Goal: Task Accomplishment & Management: Use online tool/utility

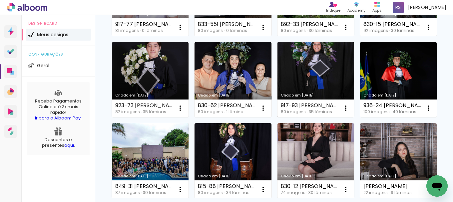
scroll to position [233, 0]
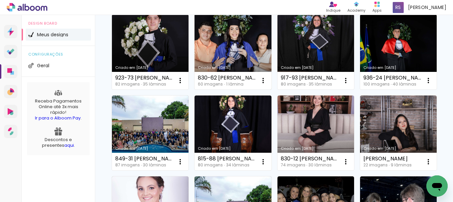
click at [195, 90] on link "Criado em [DATE]" at bounding box center [233, 51] width 77 height 75
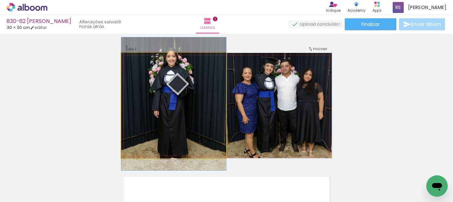
drag, startPoint x: 203, startPoint y: 113, endPoint x: 210, endPoint y: 105, distance: 10.9
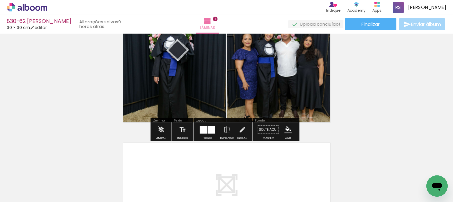
scroll to position [33, 0]
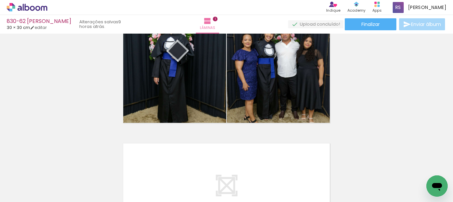
click at [28, 182] on input "Todas as fotos" at bounding box center [18, 182] width 25 height 6
click at [32, 178] on paper-item "Não utilizadas" at bounding box center [21, 180] width 34 height 6
type input "Não utilizadas"
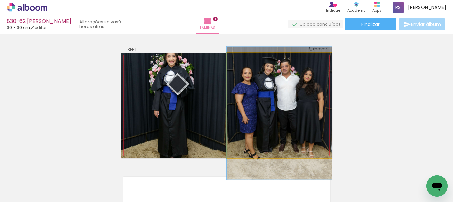
click at [287, 129] on quentale-photo at bounding box center [279, 105] width 105 height 105
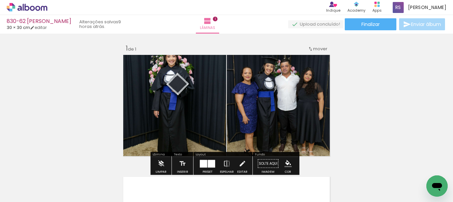
scroll to position [33, 0]
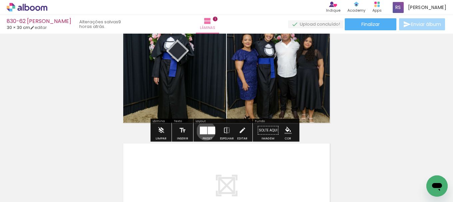
click at [205, 131] on div at bounding box center [203, 131] width 7 height 8
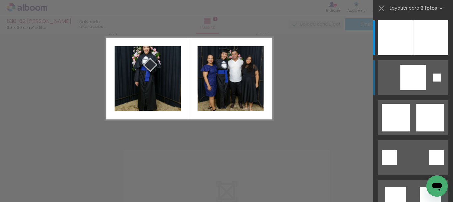
scroll to position [8, 0]
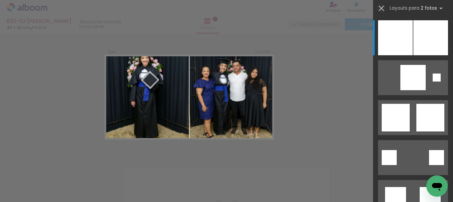
drag, startPoint x: 380, startPoint y: 8, endPoint x: 376, endPoint y: 11, distance: 5.1
click at [380, 9] on iron-icon at bounding box center [381, 8] width 9 height 9
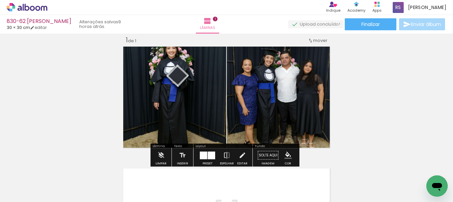
drag, startPoint x: 102, startPoint y: 197, endPoint x: 108, endPoint y: 198, distance: 6.2
click at [55, 198] on iron-horizontal-list at bounding box center [47, 182] width 13 height 42
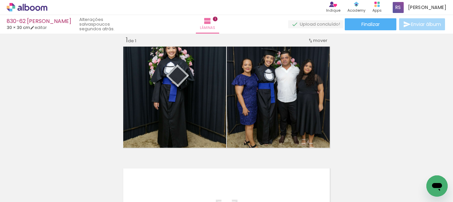
scroll to position [0, 0]
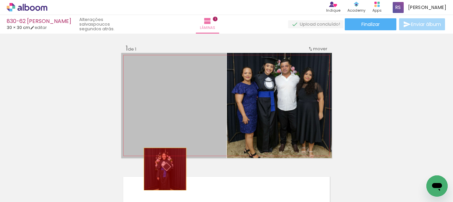
drag, startPoint x: 194, startPoint y: 124, endPoint x: 160, endPoint y: 179, distance: 64.5
click at [157, 180] on quentale-workspace at bounding box center [226, 101] width 453 height 202
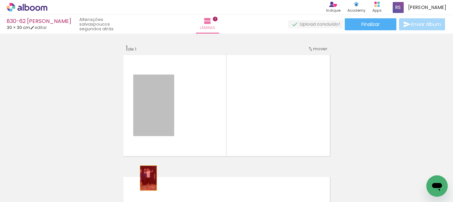
drag, startPoint x: 163, startPoint y: 106, endPoint x: 146, endPoint y: 178, distance: 74.7
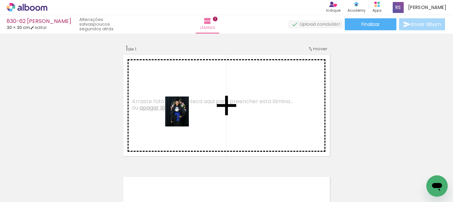
drag, startPoint x: 57, startPoint y: 175, endPoint x: 185, endPoint y: 117, distance: 140.7
click at [185, 117] on quentale-workspace at bounding box center [226, 101] width 453 height 202
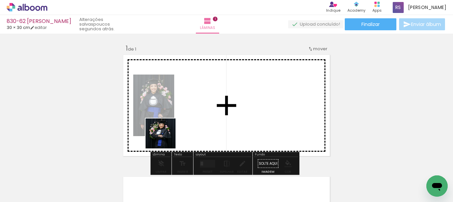
drag, startPoint x: 63, startPoint y: 180, endPoint x: 101, endPoint y: 173, distance: 39.0
click at [205, 118] on quentale-workspace at bounding box center [226, 101] width 453 height 202
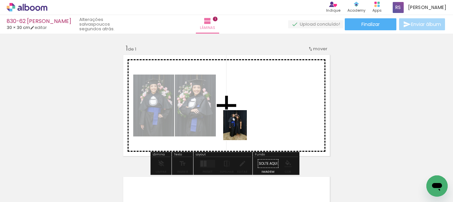
drag, startPoint x: 59, startPoint y: 182, endPoint x: 244, endPoint y: 130, distance: 191.8
click at [244, 130] on quentale-workspace at bounding box center [226, 101] width 453 height 202
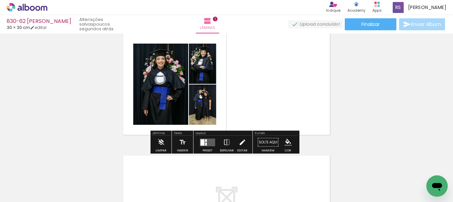
scroll to position [33, 0]
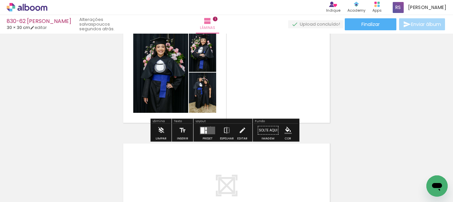
click at [209, 127] on quentale-layouter at bounding box center [207, 131] width 15 height 8
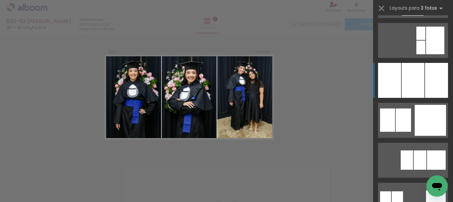
scroll to position [600, 0]
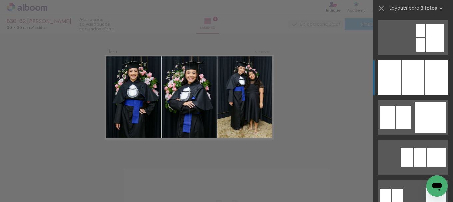
click at [425, 80] on div at bounding box center [436, 77] width 23 height 35
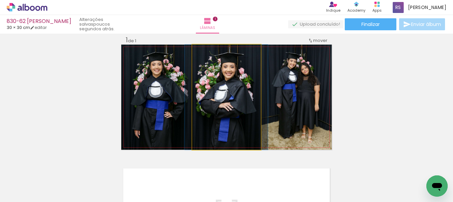
click at [220, 117] on quentale-photo at bounding box center [226, 97] width 69 height 105
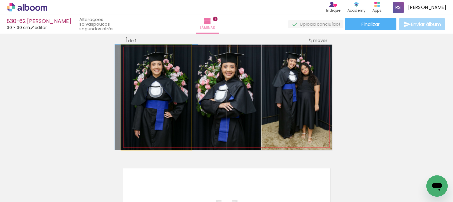
drag, startPoint x: 162, startPoint y: 115, endPoint x: 181, endPoint y: 121, distance: 19.7
click at [162, 115] on quentale-photo at bounding box center [156, 97] width 70 height 105
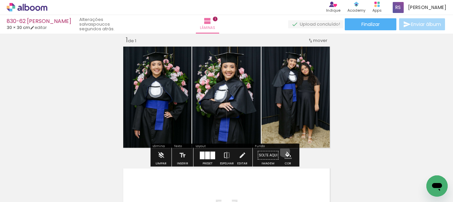
click at [282, 152] on paper-menu-button "#ffebee #ffcdd2 #ef9a9a #e57373 #ef5350 #f44336 #e53935 #d32f2f #c62828 #b71c1c…" at bounding box center [288, 155] width 13 height 13
click at [285, 156] on iron-icon "color picker" at bounding box center [288, 155] width 7 height 7
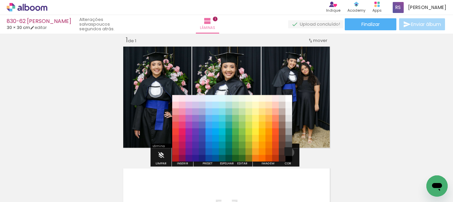
click at [287, 153] on paper-item "#212121" at bounding box center [289, 152] width 7 height 7
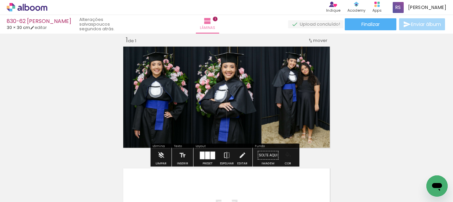
click at [285, 155] on iron-icon "color picker" at bounding box center [288, 155] width 7 height 7
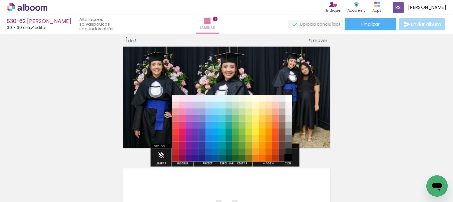
click at [290, 158] on paper-item "#000000" at bounding box center [289, 158] width 7 height 7
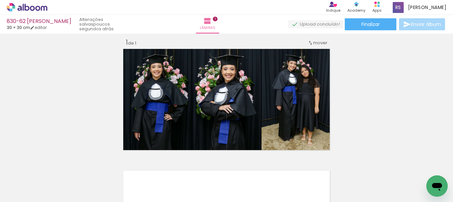
scroll to position [0, 0]
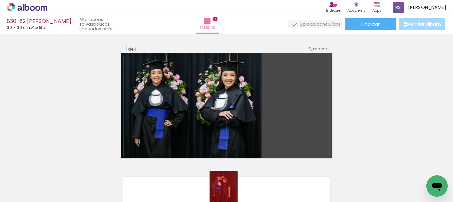
drag, startPoint x: 299, startPoint y: 98, endPoint x: 168, endPoint y: 197, distance: 164.3
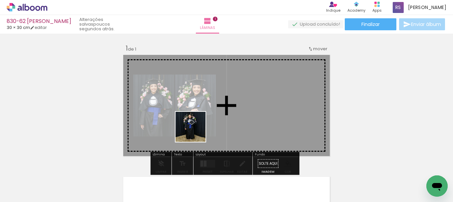
drag, startPoint x: 107, startPoint y: 179, endPoint x: 223, endPoint y: 114, distance: 132.7
click at [223, 114] on quentale-workspace at bounding box center [226, 101] width 453 height 202
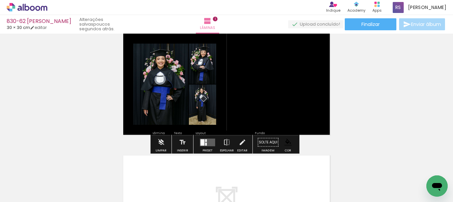
scroll to position [33, 0]
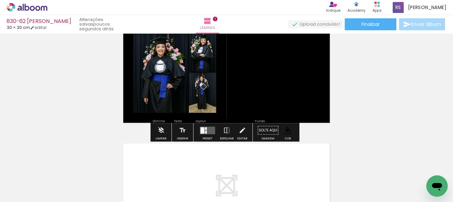
click at [213, 129] on quentale-layouter at bounding box center [207, 131] width 15 height 8
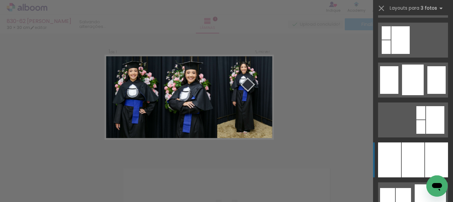
scroll to position [533, 0]
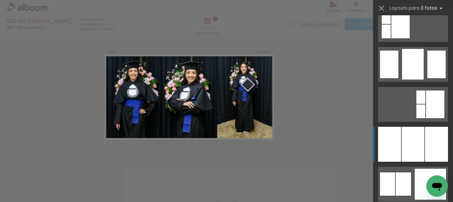
click at [425, 146] on div at bounding box center [436, 144] width 23 height 35
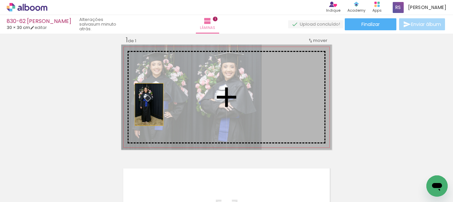
drag, startPoint x: 291, startPoint y: 116, endPoint x: 147, endPoint y: 105, distance: 145.2
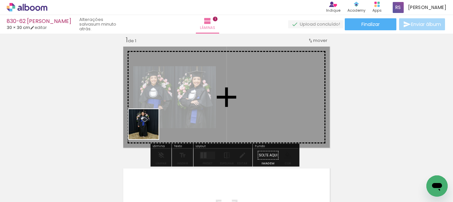
drag, startPoint x: 119, startPoint y: 168, endPoint x: 180, endPoint y: 119, distance: 78.1
click at [177, 115] on quentale-workspace at bounding box center [226, 101] width 453 height 202
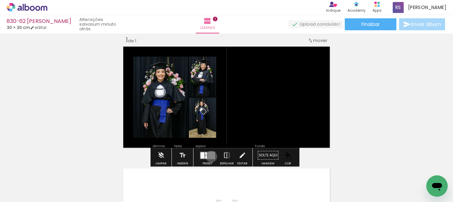
click at [210, 157] on quentale-layouter at bounding box center [207, 156] width 15 height 8
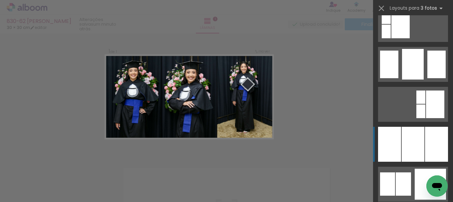
click at [412, 136] on div at bounding box center [413, 144] width 23 height 35
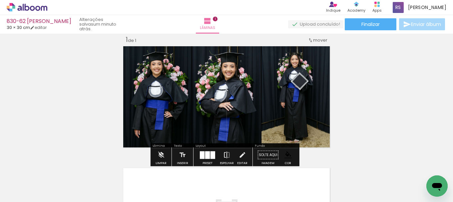
click at [223, 155] on iron-icon at bounding box center [226, 155] width 7 height 13
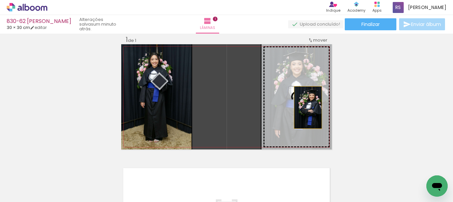
drag, startPoint x: 238, startPoint y: 112, endPoint x: 306, endPoint y: 108, distance: 68.2
click at [0, 0] on slot at bounding box center [0, 0] width 0 height 0
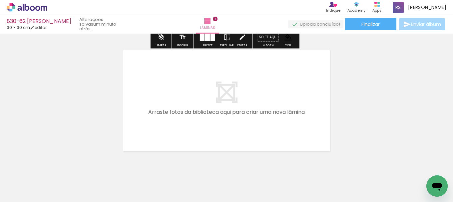
scroll to position [142, 0]
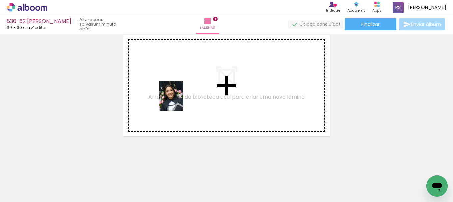
drag, startPoint x: 115, startPoint y: 180, endPoint x: 180, endPoint y: 100, distance: 103.6
click at [180, 100] on quentale-workspace at bounding box center [226, 101] width 453 height 202
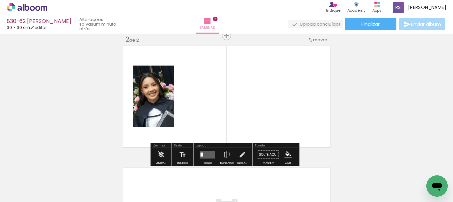
scroll to position [131, 0]
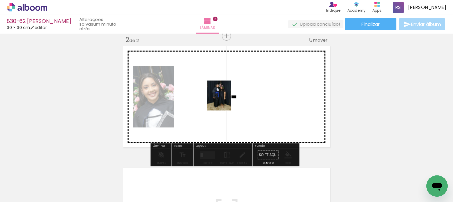
drag, startPoint x: 146, startPoint y: 145, endPoint x: 227, endPoint y: 101, distance: 92.5
click at [227, 101] on quentale-workspace at bounding box center [226, 101] width 453 height 202
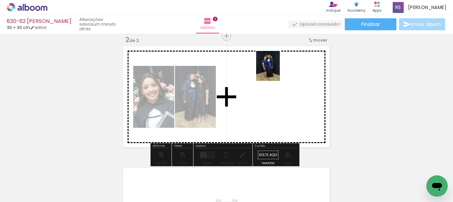
drag, startPoint x: 147, startPoint y: 178, endPoint x: 259, endPoint y: 92, distance: 141.7
click at [276, 72] on quentale-workspace at bounding box center [226, 101] width 453 height 202
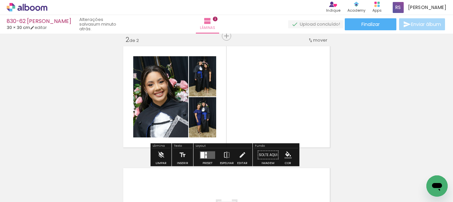
click at [201, 153] on div at bounding box center [203, 155] width 4 height 6
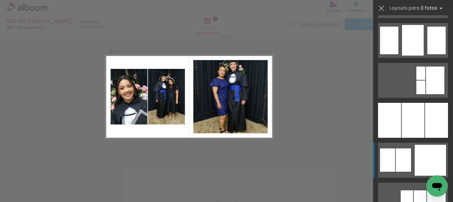
scroll to position [600, 0]
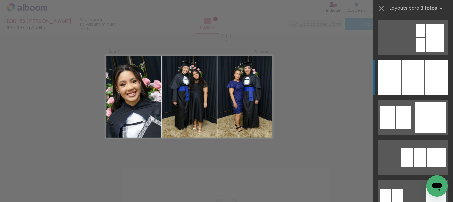
click at [418, 84] on div at bounding box center [413, 77] width 23 height 35
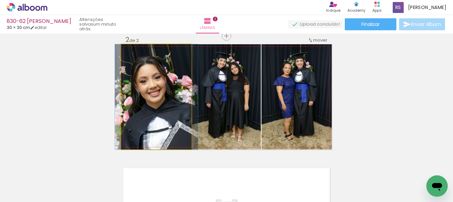
click at [152, 121] on quentale-photo at bounding box center [156, 96] width 70 height 105
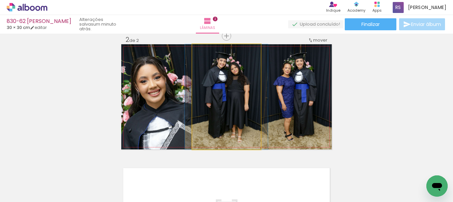
click at [244, 122] on quentale-photo at bounding box center [226, 96] width 69 height 105
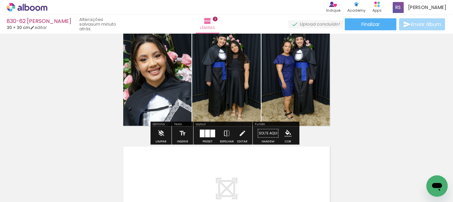
scroll to position [164, 0]
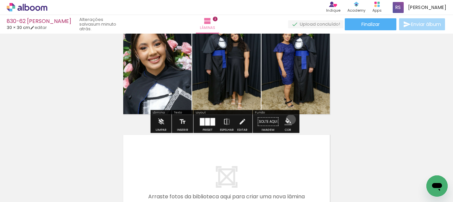
click at [289, 120] on iron-icon "color picker" at bounding box center [288, 121] width 7 height 7
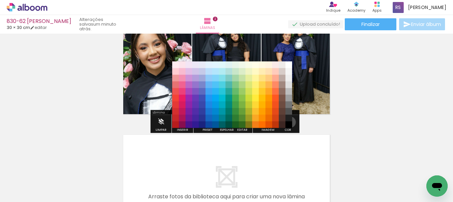
click at [288, 122] on paper-item "#000000" at bounding box center [289, 125] width 7 height 7
click at [288, 119] on paper-item "#212121" at bounding box center [289, 118] width 7 height 7
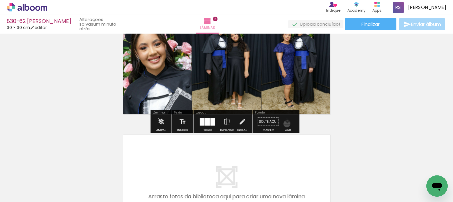
click at [285, 124] on iron-icon "color picker" at bounding box center [288, 121] width 7 height 7
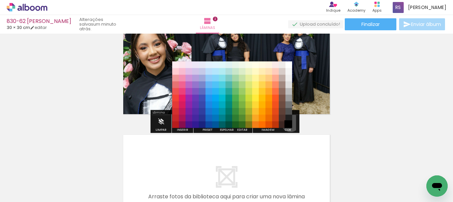
click at [288, 122] on paper-item "#000000" at bounding box center [289, 125] width 7 height 7
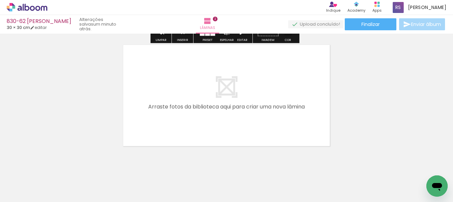
scroll to position [264, 0]
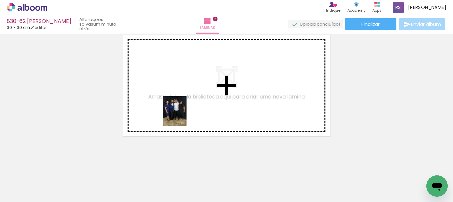
drag, startPoint x: 107, startPoint y: 180, endPoint x: 171, endPoint y: 144, distance: 73.2
click at [186, 115] on quentale-workspace at bounding box center [226, 101] width 453 height 202
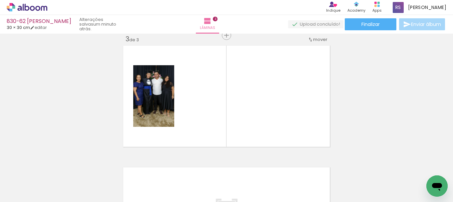
scroll to position [253, 0]
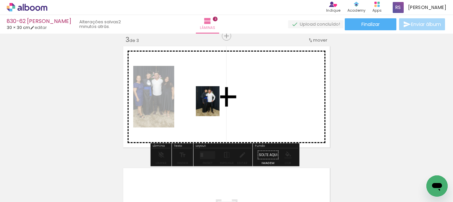
drag, startPoint x: 107, startPoint y: 185, endPoint x: 217, endPoint y: 106, distance: 135.5
click at [217, 106] on quentale-workspace at bounding box center [226, 101] width 453 height 202
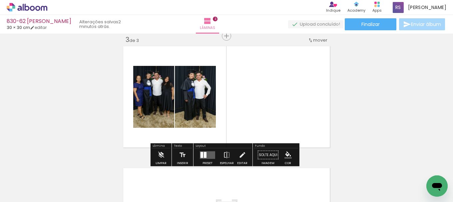
click at [205, 155] on div at bounding box center [205, 155] width 3 height 6
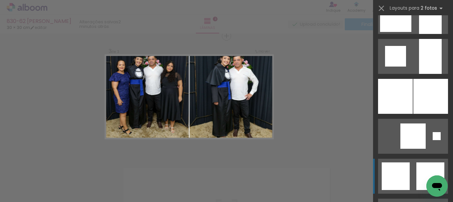
scroll to position [634, 0]
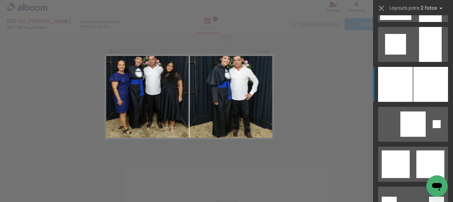
click at [422, 62] on div at bounding box center [430, 44] width 23 height 35
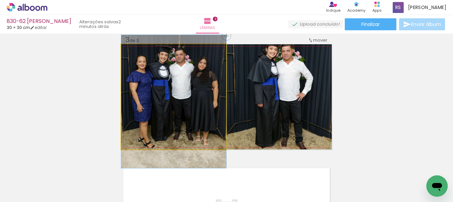
drag, startPoint x: 169, startPoint y: 98, endPoint x: 171, endPoint y: 103, distance: 5.0
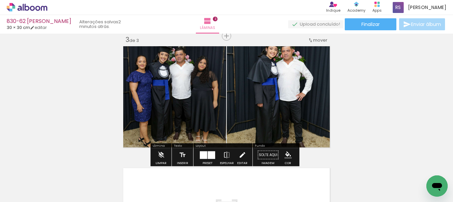
click at [236, 154] on paper-button "Editar" at bounding box center [243, 157] width 14 height 17
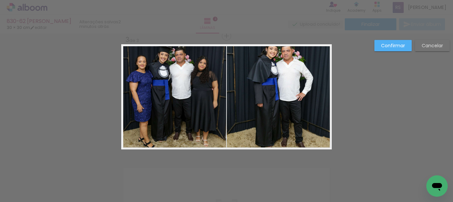
click at [189, 97] on quentale-photo at bounding box center [173, 96] width 105 height 105
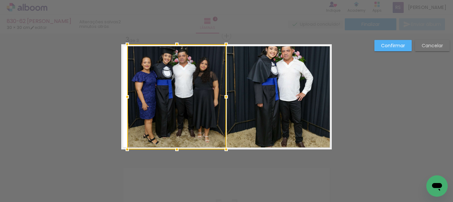
drag, startPoint x: 122, startPoint y: 98, endPoint x: 128, endPoint y: 96, distance: 6.1
click at [128, 96] on div at bounding box center [127, 96] width 13 height 13
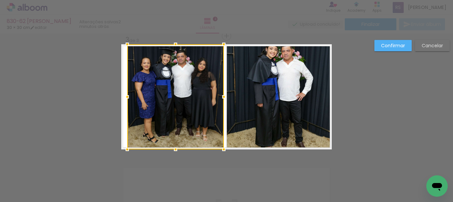
click at [219, 98] on div at bounding box center [223, 96] width 13 height 13
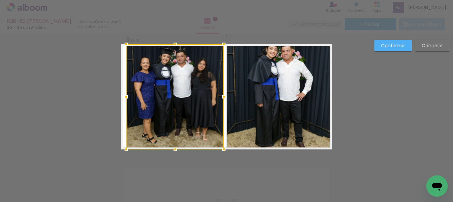
click at [124, 96] on div at bounding box center [126, 96] width 13 height 13
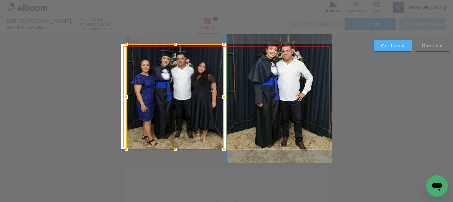
click at [247, 122] on quentale-photo at bounding box center [279, 96] width 105 height 105
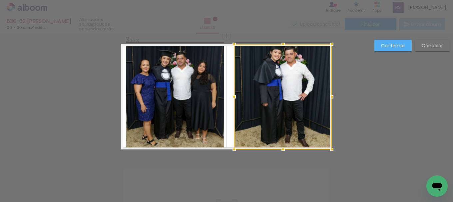
drag, startPoint x: 227, startPoint y: 96, endPoint x: 232, endPoint y: 95, distance: 5.4
click at [232, 95] on div at bounding box center [234, 96] width 13 height 13
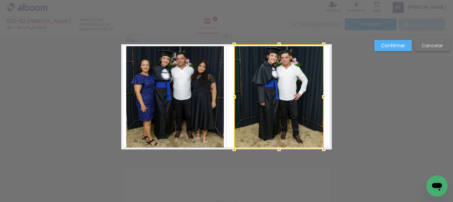
drag, startPoint x: 329, startPoint y: 98, endPoint x: 323, endPoint y: 99, distance: 6.1
click at [323, 99] on div at bounding box center [323, 96] width 13 height 13
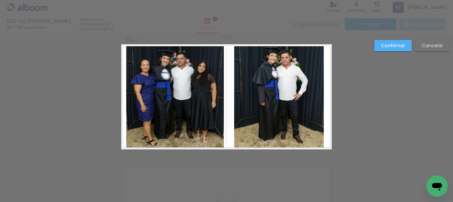
click at [406, 48] on paper-button "Confirmar" at bounding box center [393, 45] width 37 height 11
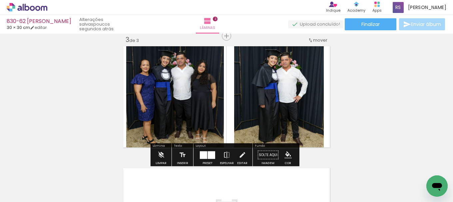
click at [285, 152] on iron-icon "color picker" at bounding box center [288, 155] width 7 height 7
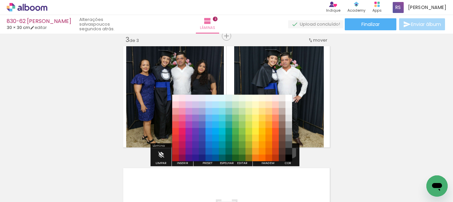
click at [288, 151] on paper-item "#212121" at bounding box center [289, 151] width 7 height 7
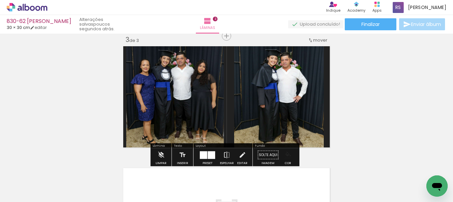
click at [285, 154] on iron-icon "color picker" at bounding box center [288, 155] width 7 height 7
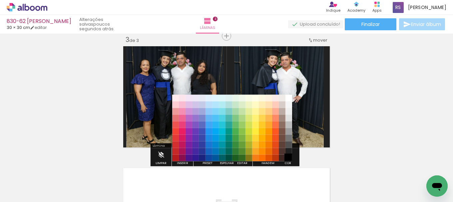
click at [286, 156] on paper-item "#000000" at bounding box center [289, 158] width 7 height 7
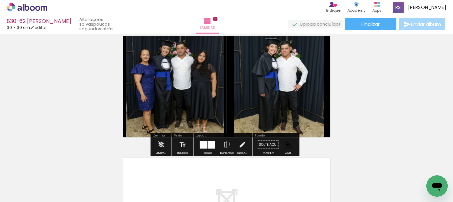
scroll to position [253, 0]
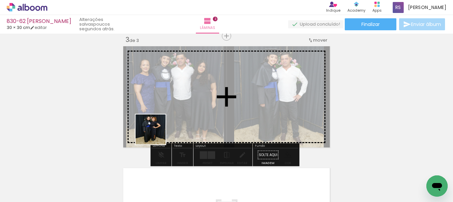
drag, startPoint x: 108, startPoint y: 173, endPoint x: 240, endPoint y: 133, distance: 138.4
click at [204, 105] on quentale-workspace at bounding box center [226, 101] width 453 height 202
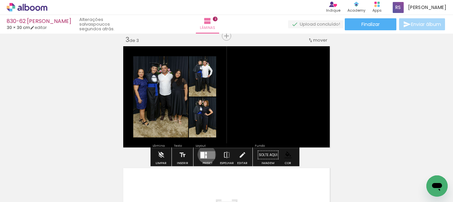
click at [205, 155] on quentale-layouter at bounding box center [207, 155] width 15 height 8
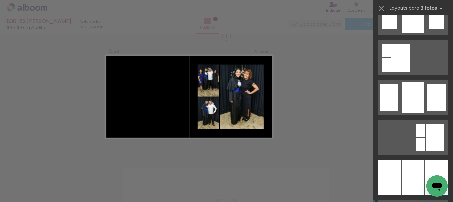
scroll to position [567, 0]
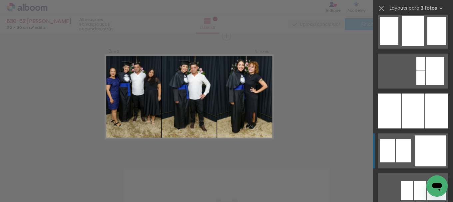
click at [419, 110] on div at bounding box center [413, 111] width 23 height 35
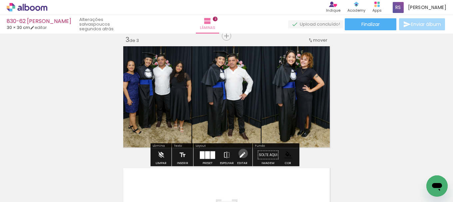
click at [242, 154] on iron-icon at bounding box center [242, 155] width 7 height 13
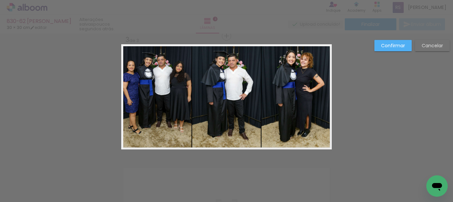
click at [286, 99] on quentale-photo at bounding box center [297, 96] width 70 height 105
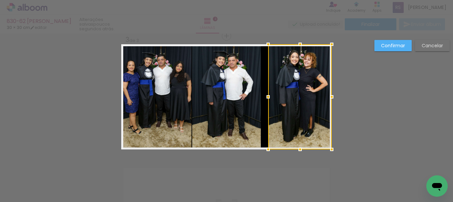
drag, startPoint x: 261, startPoint y: 99, endPoint x: 268, endPoint y: 96, distance: 7.2
click at [268, 96] on div at bounding box center [268, 96] width 13 height 13
click at [245, 92] on quentale-photo at bounding box center [226, 96] width 69 height 105
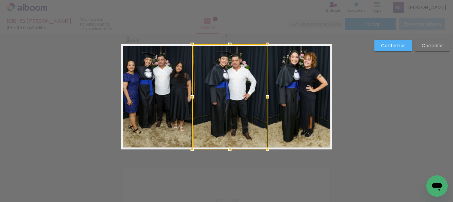
drag, startPoint x: 260, startPoint y: 95, endPoint x: 266, endPoint y: 94, distance: 6.7
click at [266, 94] on div at bounding box center [267, 96] width 13 height 13
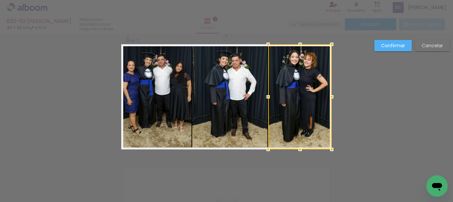
click at [200, 95] on quentale-photo at bounding box center [229, 96] width 75 height 105
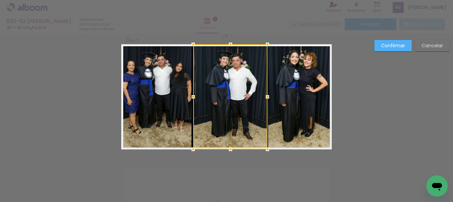
click at [193, 94] on div at bounding box center [193, 96] width 13 height 13
drag, startPoint x: 389, startPoint y: 47, endPoint x: 360, endPoint y: 54, distance: 30.3
click at [0, 0] on slot "Confirmar" at bounding box center [0, 0] width 0 height 0
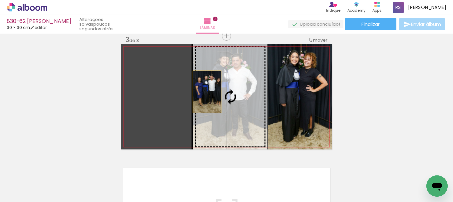
drag, startPoint x: 192, startPoint y: 92, endPoint x: 209, endPoint y: 91, distance: 17.1
click at [0, 0] on slot at bounding box center [0, 0] width 0 height 0
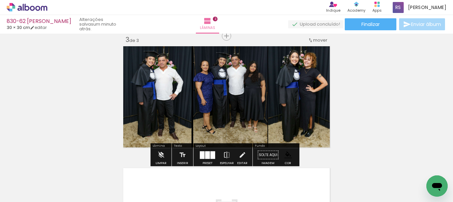
click at [181, 103] on quentale-photo at bounding box center [156, 96] width 70 height 105
click at [241, 154] on iron-icon at bounding box center [242, 155] width 7 height 13
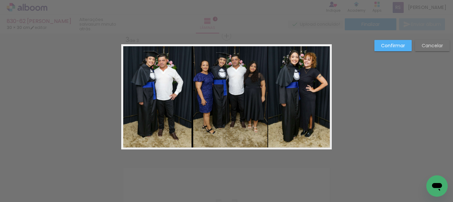
click at [201, 108] on quentale-photo at bounding box center [230, 96] width 74 height 105
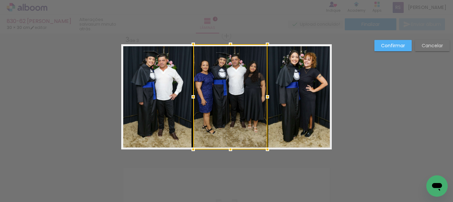
click at [176, 98] on quentale-photo at bounding box center [156, 96] width 70 height 105
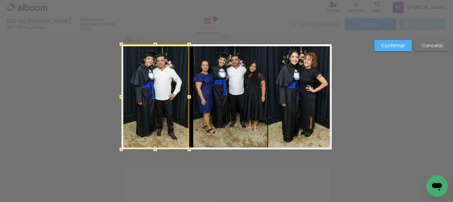
click at [185, 95] on div at bounding box center [189, 96] width 13 height 13
click at [214, 98] on quentale-photo at bounding box center [230, 96] width 74 height 105
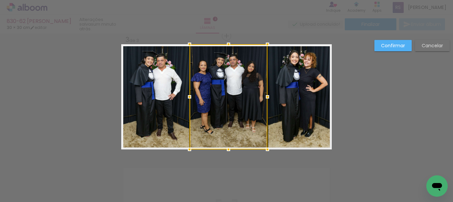
drag, startPoint x: 193, startPoint y: 98, endPoint x: 189, endPoint y: 97, distance: 3.7
click at [189, 97] on div at bounding box center [189, 96] width 13 height 13
click at [188, 97] on div at bounding box center [189, 96] width 13 height 13
click at [394, 50] on paper-button "Confirmar" at bounding box center [393, 45] width 37 height 11
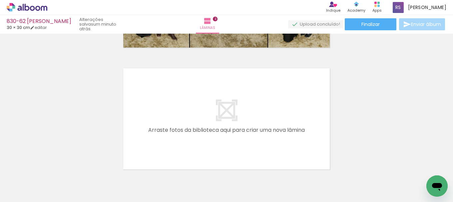
scroll to position [0, 37]
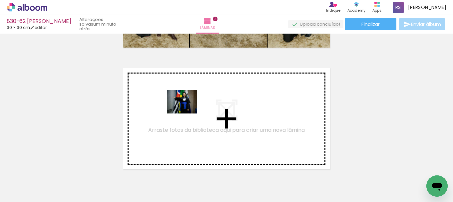
drag, startPoint x: 99, startPoint y: 145, endPoint x: 187, endPoint y: 110, distance: 95.4
click at [187, 110] on quentale-workspace at bounding box center [226, 101] width 453 height 202
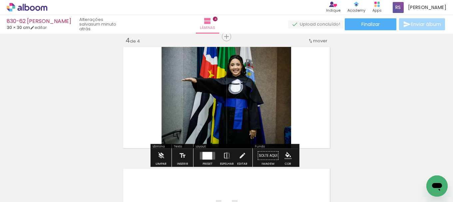
scroll to position [375, 0]
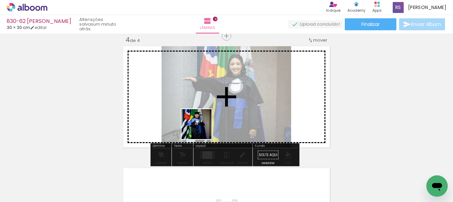
drag, startPoint x: 166, startPoint y: 140, endPoint x: 228, endPoint y: 120, distance: 65.1
click at [228, 120] on quentale-workspace at bounding box center [226, 101] width 453 height 202
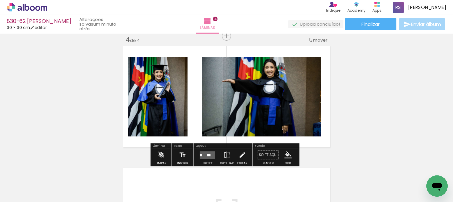
click at [210, 153] on quentale-layouter at bounding box center [207, 155] width 15 height 8
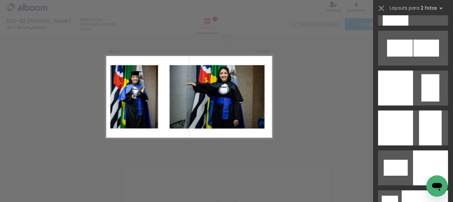
scroll to position [2870, 0]
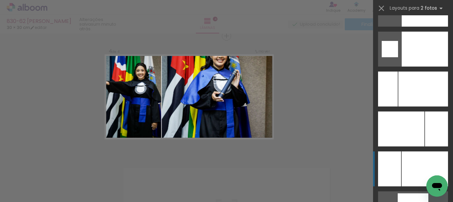
click at [419, 107] on div at bounding box center [424, 89] width 50 height 35
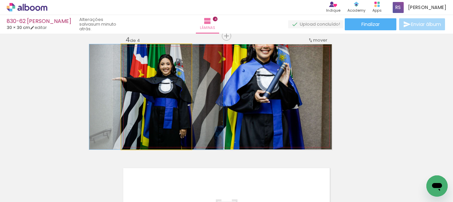
drag, startPoint x: 181, startPoint y: 92, endPoint x: 239, endPoint y: 90, distance: 58.0
click at [0, 0] on slot at bounding box center [0, 0] width 0 height 0
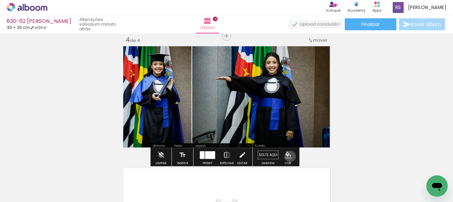
click at [288, 157] on iron-icon "color picker" at bounding box center [288, 155] width 7 height 7
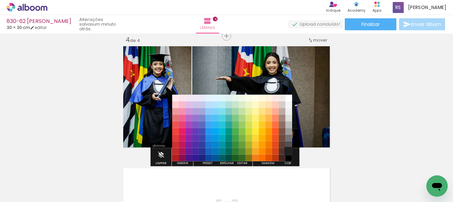
click at [289, 151] on paper-item "#212121" at bounding box center [289, 151] width 7 height 7
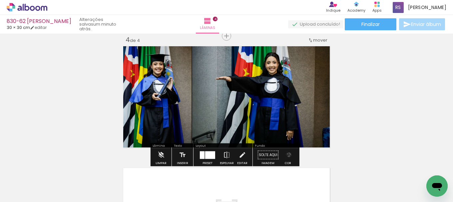
click at [287, 155] on iron-icon "color picker" at bounding box center [288, 155] width 7 height 7
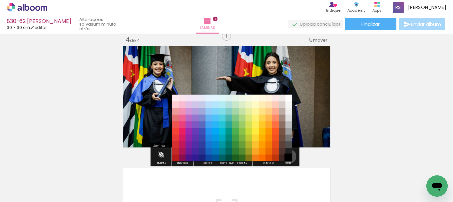
click at [287, 157] on paper-item "#000000" at bounding box center [289, 158] width 7 height 7
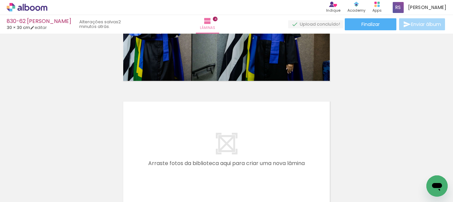
scroll to position [0, 0]
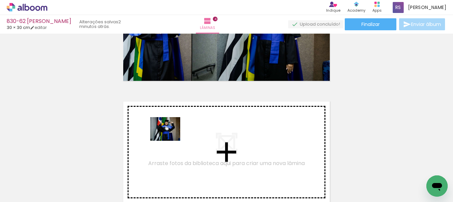
drag, startPoint x: 115, startPoint y: 173, endPoint x: 171, endPoint y: 137, distance: 67.3
click at [171, 137] on quentale-workspace at bounding box center [226, 101] width 453 height 202
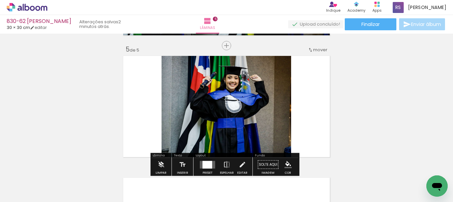
scroll to position [497, 0]
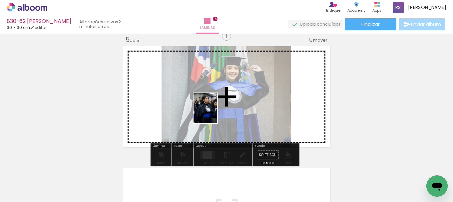
drag, startPoint x: 104, startPoint y: 180, endPoint x: 214, endPoint y: 113, distance: 128.5
click at [214, 113] on quentale-workspace at bounding box center [226, 101] width 453 height 202
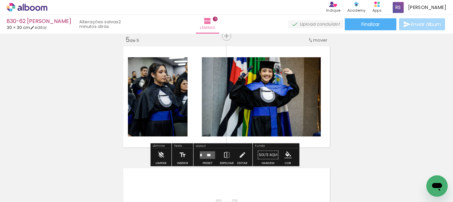
click at [207, 154] on div at bounding box center [208, 155] width 3 height 2
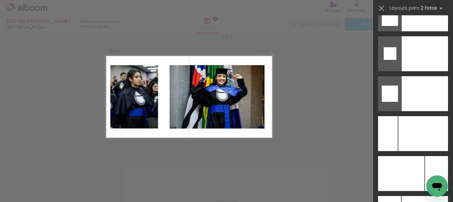
scroll to position [2861, 0]
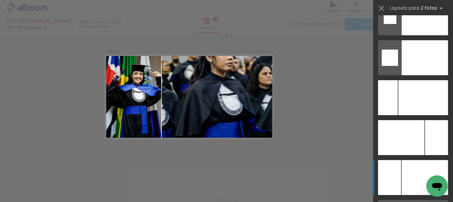
drag, startPoint x: 416, startPoint y: 168, endPoint x: 390, endPoint y: 165, distance: 26.2
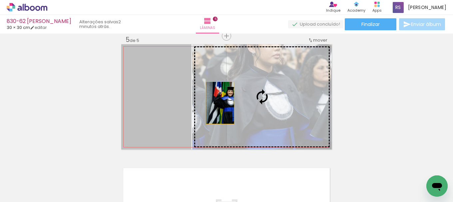
drag, startPoint x: 172, startPoint y: 99, endPoint x: 234, endPoint y: 102, distance: 62.1
click at [0, 0] on slot at bounding box center [0, 0] width 0 height 0
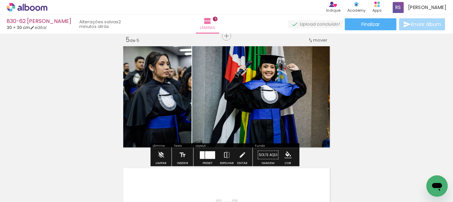
click at [285, 155] on iron-icon "color picker" at bounding box center [288, 155] width 7 height 7
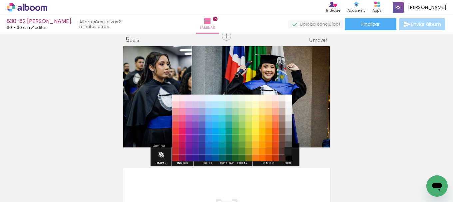
click at [289, 151] on paper-item "#212121" at bounding box center [289, 151] width 7 height 7
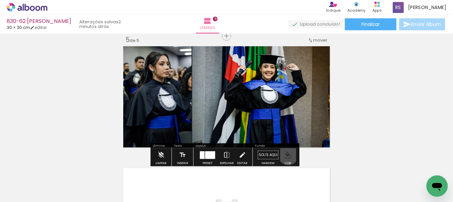
click at [286, 155] on iron-icon "color picker" at bounding box center [288, 155] width 7 height 7
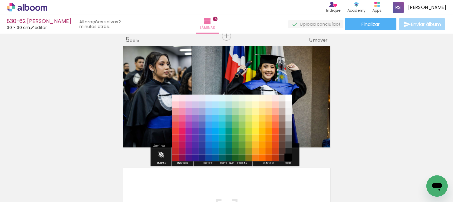
click at [287, 157] on paper-item "#000000" at bounding box center [289, 158] width 7 height 7
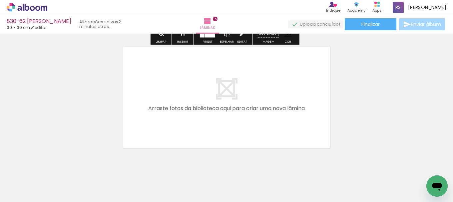
scroll to position [630, 0]
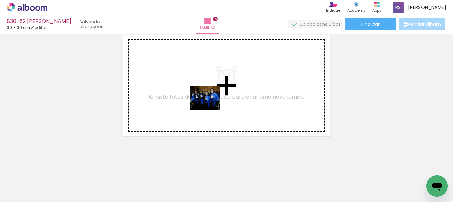
drag, startPoint x: 107, startPoint y: 178, endPoint x: 210, endPoint y: 106, distance: 125.1
click at [210, 106] on quentale-workspace at bounding box center [226, 101] width 453 height 202
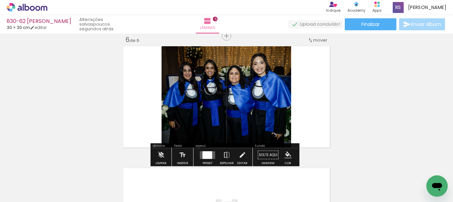
scroll to position [619, 0]
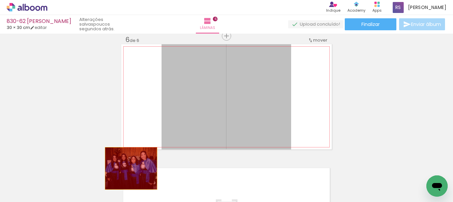
drag, startPoint x: 196, startPoint y: 108, endPoint x: 122, endPoint y: 178, distance: 101.9
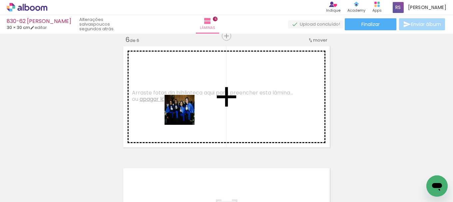
drag, startPoint x: 108, startPoint y: 177, endPoint x: 231, endPoint y: 90, distance: 150.6
click at [231, 90] on quentale-workspace at bounding box center [226, 101] width 453 height 202
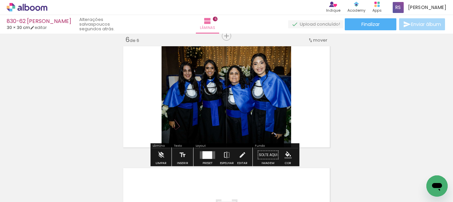
drag, startPoint x: 205, startPoint y: 153, endPoint x: 222, endPoint y: 152, distance: 17.4
click at [205, 153] on div at bounding box center [208, 155] width 10 height 8
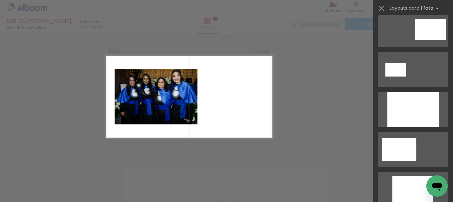
scroll to position [100, 0]
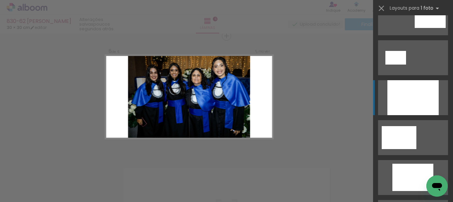
click at [410, 97] on div at bounding box center [413, 97] width 51 height 35
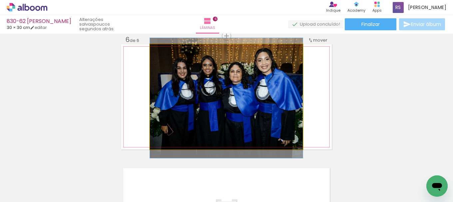
drag, startPoint x: 243, startPoint y: 105, endPoint x: 249, endPoint y: 106, distance: 6.1
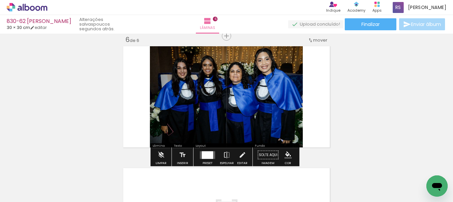
click at [285, 155] on iron-icon "color picker" at bounding box center [288, 155] width 7 height 7
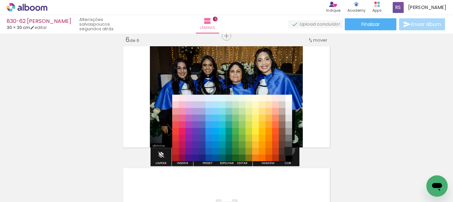
click at [286, 150] on paper-item "#212121" at bounding box center [289, 151] width 7 height 7
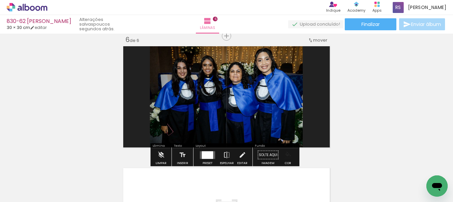
click at [285, 155] on iron-icon "color picker" at bounding box center [288, 155] width 7 height 7
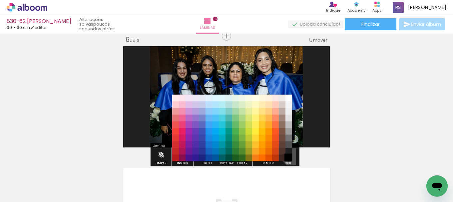
click at [289, 157] on paper-item "#000000" at bounding box center [289, 158] width 7 height 7
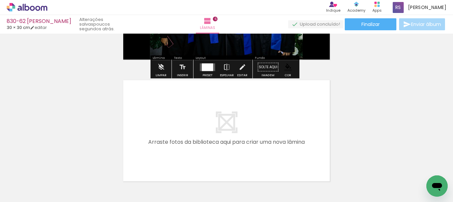
scroll to position [719, 0]
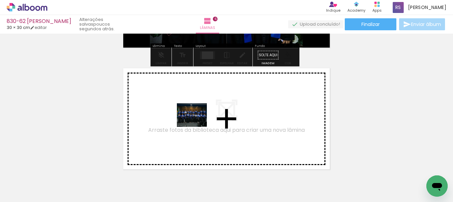
drag, startPoint x: 109, startPoint y: 174, endPoint x: 198, endPoint y: 123, distance: 102.5
click at [198, 123] on quentale-workspace at bounding box center [226, 101] width 453 height 202
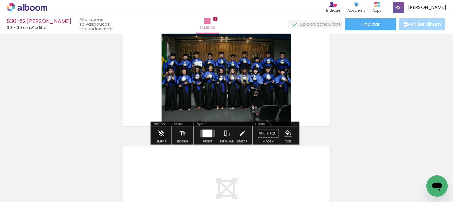
scroll to position [774, 0]
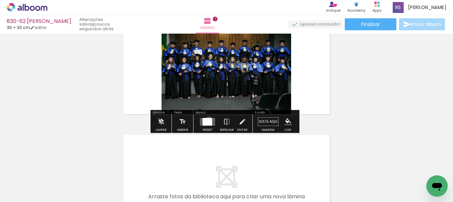
click at [207, 120] on div at bounding box center [208, 122] width 10 height 8
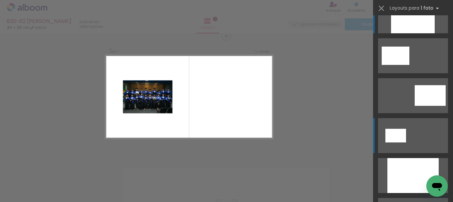
scroll to position [33, 0]
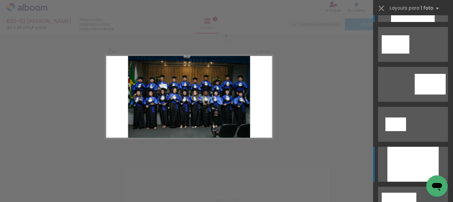
click at [412, 155] on div at bounding box center [413, 164] width 51 height 35
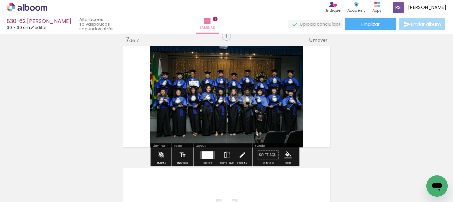
click at [288, 155] on iron-icon "color picker" at bounding box center [288, 155] width 7 height 7
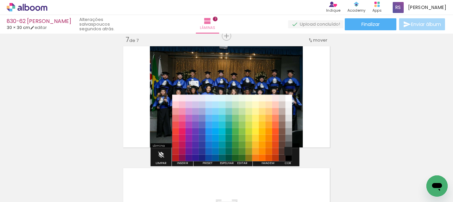
click at [290, 150] on paper-item "#212121" at bounding box center [289, 151] width 7 height 7
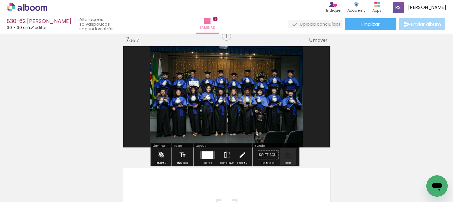
click at [289, 155] on iron-icon "color picker" at bounding box center [288, 155] width 7 height 7
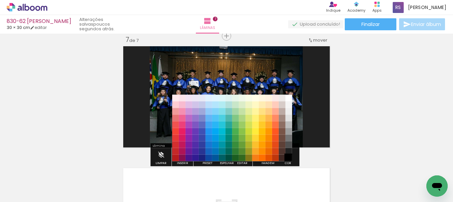
click at [288, 156] on paper-item "#000000" at bounding box center [289, 158] width 7 height 7
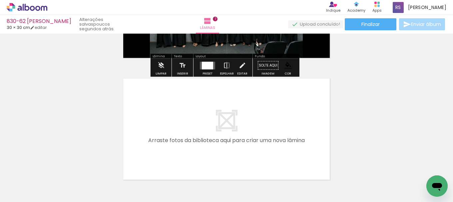
scroll to position [841, 0]
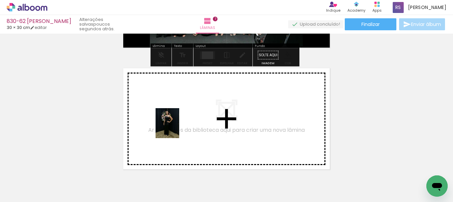
drag, startPoint x: 96, startPoint y: 183, endPoint x: 176, endPoint y: 128, distance: 96.7
click at [176, 128] on quentale-workspace at bounding box center [226, 101] width 453 height 202
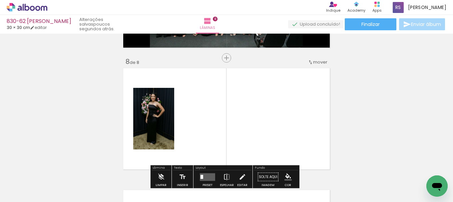
scroll to position [863, 0]
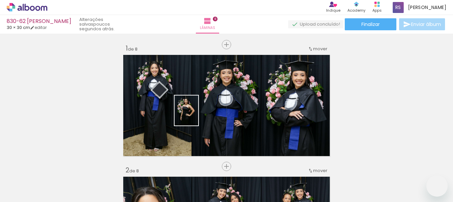
click at [198, 116] on quentale-workspace at bounding box center [226, 101] width 453 height 202
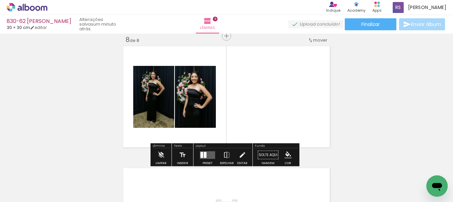
scroll to position [33, 0]
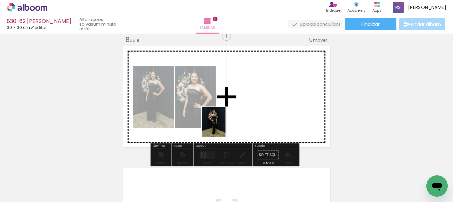
drag, startPoint x: 113, startPoint y: 178, endPoint x: 223, endPoint y: 140, distance: 116.5
click at [236, 124] on quentale-workspace at bounding box center [226, 101] width 453 height 202
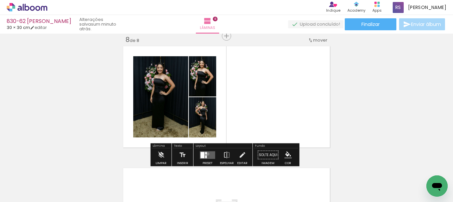
click at [206, 154] on quentale-layouter at bounding box center [207, 155] width 15 height 8
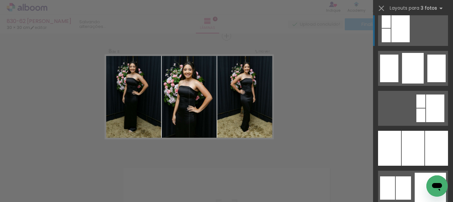
scroll to position [567, 0]
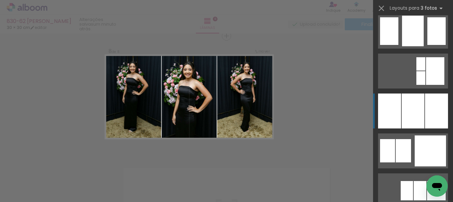
click at [427, 121] on div at bounding box center [436, 111] width 23 height 35
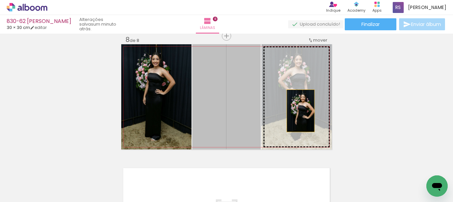
drag, startPoint x: 226, startPoint y: 107, endPoint x: 303, endPoint y: 111, distance: 77.1
click at [0, 0] on slot at bounding box center [0, 0] width 0 height 0
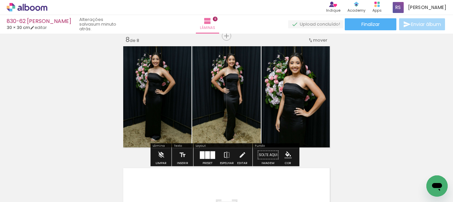
click at [285, 156] on iron-icon "color picker" at bounding box center [288, 155] width 7 height 7
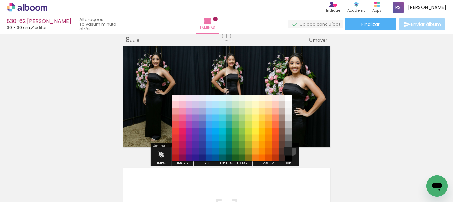
click at [290, 151] on paper-item "#212121" at bounding box center [289, 151] width 7 height 7
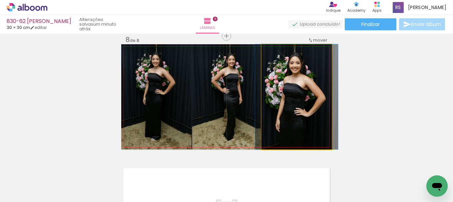
click at [294, 104] on quentale-photo at bounding box center [297, 96] width 70 height 105
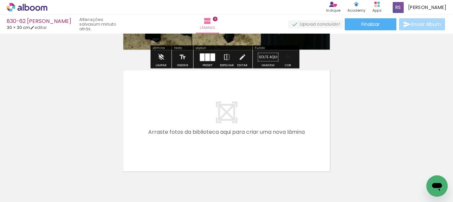
scroll to position [963, 0]
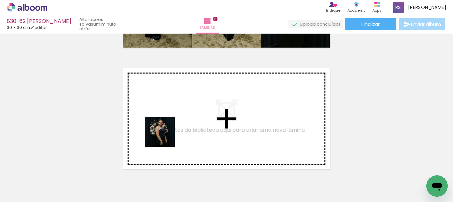
drag, startPoint x: 130, startPoint y: 159, endPoint x: 116, endPoint y: 171, distance: 18.2
click at [174, 130] on quentale-workspace at bounding box center [226, 101] width 453 height 202
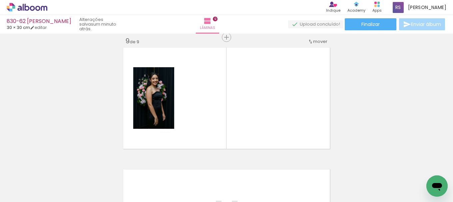
scroll to position [985, 0]
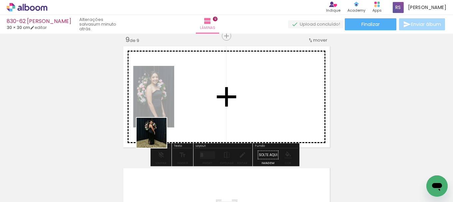
drag, startPoint x: 100, startPoint y: 180, endPoint x: 142, endPoint y: 168, distance: 43.7
click at [210, 107] on quentale-workspace at bounding box center [226, 101] width 453 height 202
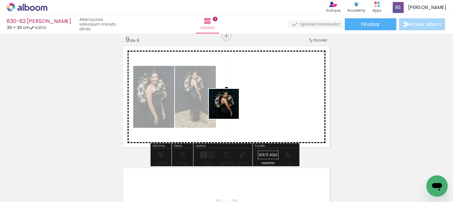
drag, startPoint x: 109, startPoint y: 177, endPoint x: 238, endPoint y: 146, distance: 133.4
click at [253, 100] on quentale-workspace at bounding box center [226, 101] width 453 height 202
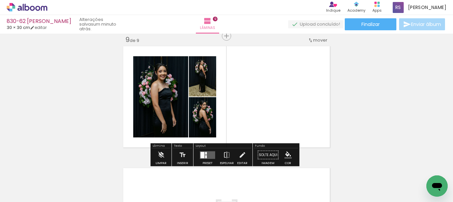
drag, startPoint x: 212, startPoint y: 151, endPoint x: 215, endPoint y: 146, distance: 6.4
click at [213, 147] on div "Layout Preset Espelhar Editar" at bounding box center [223, 155] width 59 height 23
click at [206, 152] on quentale-layouter at bounding box center [207, 155] width 15 height 8
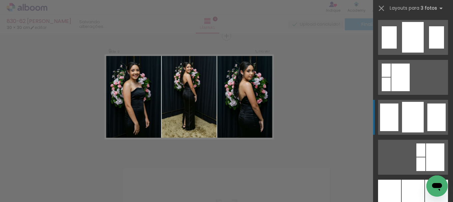
scroll to position [600, 0]
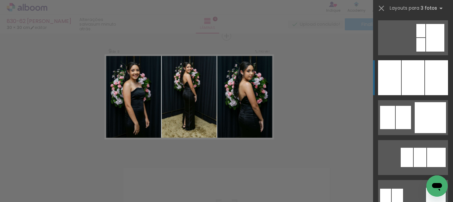
click at [425, 74] on div at bounding box center [436, 77] width 23 height 35
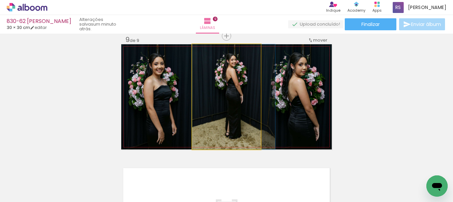
drag, startPoint x: 223, startPoint y: 95, endPoint x: 231, endPoint y: 96, distance: 8.0
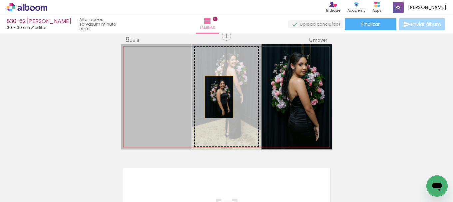
drag, startPoint x: 167, startPoint y: 96, endPoint x: 217, endPoint y: 97, distance: 50.0
click at [0, 0] on slot at bounding box center [0, 0] width 0 height 0
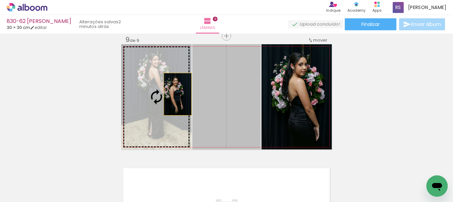
drag, startPoint x: 214, startPoint y: 100, endPoint x: 171, endPoint y: 93, distance: 44.2
click at [0, 0] on slot at bounding box center [0, 0] width 0 height 0
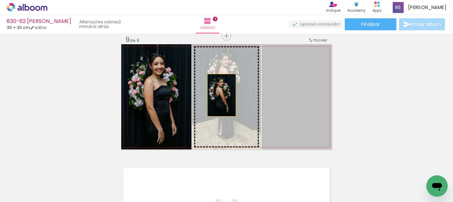
drag, startPoint x: 288, startPoint y: 104, endPoint x: 219, endPoint y: 95, distance: 68.9
click at [0, 0] on slot at bounding box center [0, 0] width 0 height 0
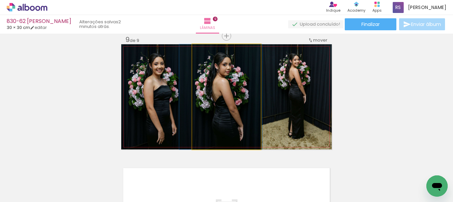
drag, startPoint x: 234, startPoint y: 97, endPoint x: 228, endPoint y: 99, distance: 5.9
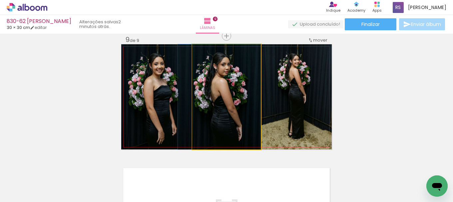
drag, startPoint x: 228, startPoint y: 99, endPoint x: 225, endPoint y: 102, distance: 4.7
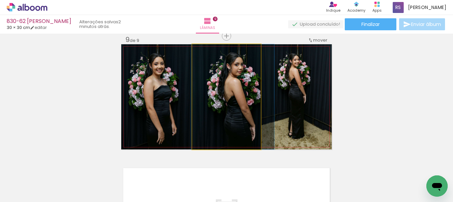
drag, startPoint x: 225, startPoint y: 101, endPoint x: 236, endPoint y: 101, distance: 11.7
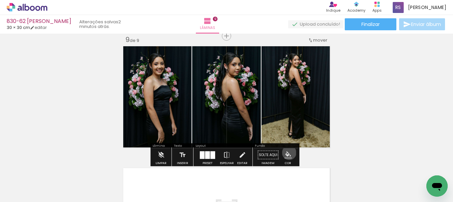
click at [287, 153] on iron-icon "color picker" at bounding box center [288, 155] width 7 height 7
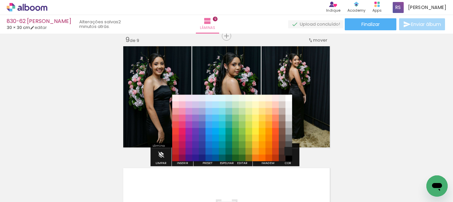
click at [286, 151] on paper-item "#212121" at bounding box center [289, 151] width 7 height 7
click at [286, 157] on paper-item "#000000" at bounding box center [289, 158] width 7 height 7
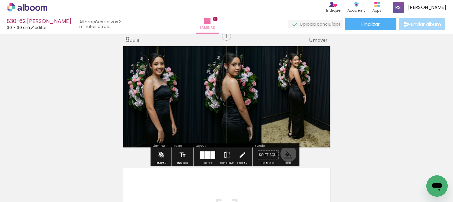
click at [286, 154] on iron-icon "color picker" at bounding box center [288, 155] width 7 height 7
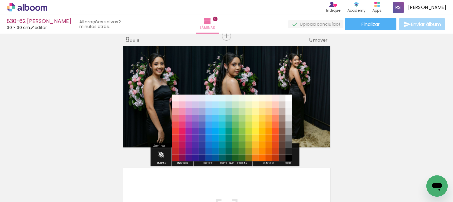
click at [287, 158] on paper-item "#000000" at bounding box center [289, 158] width 7 height 7
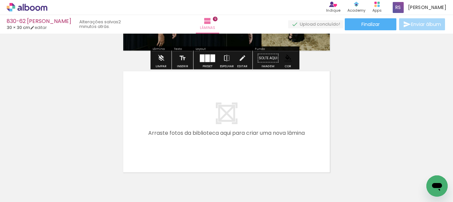
scroll to position [1085, 0]
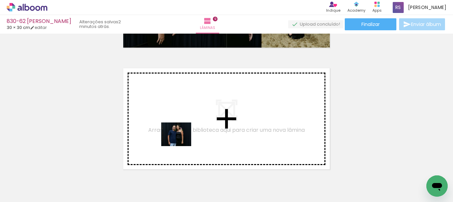
drag, startPoint x: 178, startPoint y: 178, endPoint x: 181, endPoint y: 141, distance: 36.5
click at [181, 141] on quentale-workspace at bounding box center [226, 101] width 453 height 202
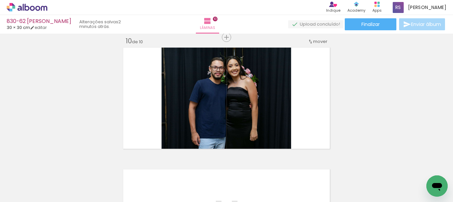
scroll to position [1107, 0]
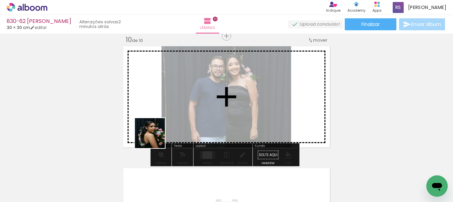
drag, startPoint x: 130, startPoint y: 159, endPoint x: 204, endPoint y: 137, distance: 77.3
click at [188, 114] on quentale-workspace at bounding box center [226, 101] width 453 height 202
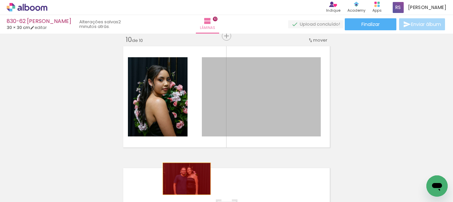
drag, startPoint x: 238, startPoint y: 99, endPoint x: 178, endPoint y: 190, distance: 109.6
click quentale-workspace
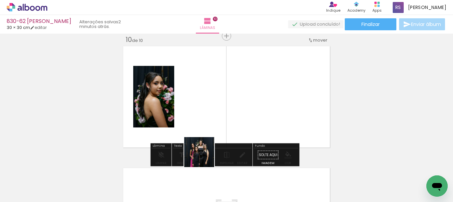
drag, startPoint x: 204, startPoint y: 157, endPoint x: 247, endPoint y: 86, distance: 83.6
click quentale-workspace
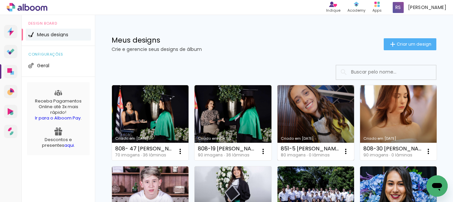
click at [316, 114] on link "Criado em [DATE]" at bounding box center [316, 122] width 77 height 75
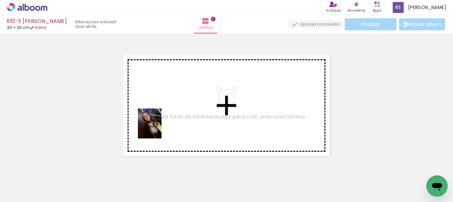
drag, startPoint x: 74, startPoint y: 176, endPoint x: 158, endPoint y: 129, distance: 96.4
click at [158, 129] on quentale-workspace at bounding box center [226, 101] width 453 height 202
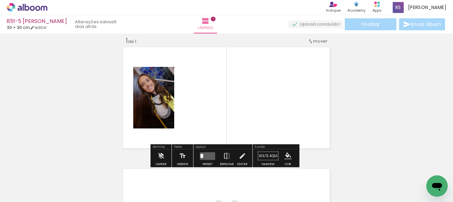
scroll to position [9, 0]
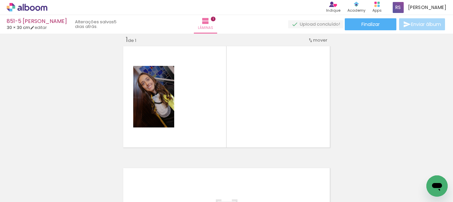
click at [15, 181] on input "Todas as fotos" at bounding box center [18, 182] width 25 height 6
click at [0, 0] on slot "Não utilizadas" at bounding box center [0, 0] width 0 height 0
type input "Não utilizadas"
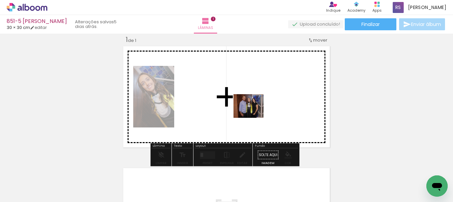
drag, startPoint x: 106, startPoint y: 185, endPoint x: 254, endPoint y: 114, distance: 164.6
click at [254, 114] on quentale-workspace at bounding box center [226, 101] width 453 height 202
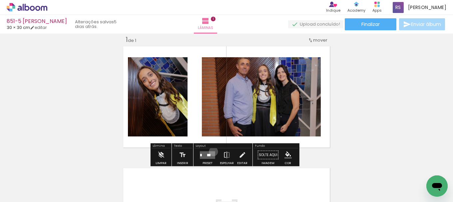
click at [212, 152] on quentale-layouter at bounding box center [207, 155] width 15 height 8
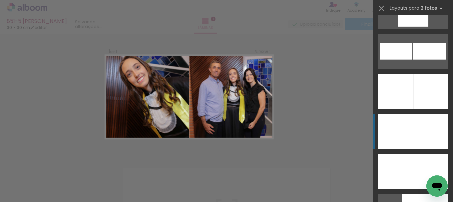
scroll to position [3068, 0]
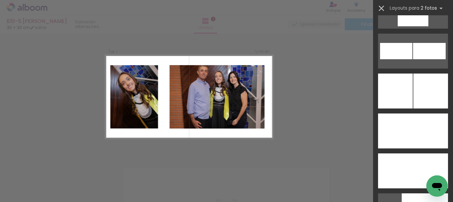
click at [379, 7] on iron-icon at bounding box center [381, 8] width 9 height 9
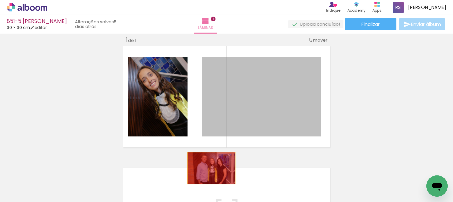
drag, startPoint x: 229, startPoint y: 110, endPoint x: 180, endPoint y: 142, distance: 59.1
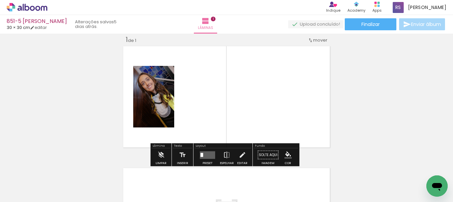
click at [210, 156] on quentale-layouter at bounding box center [207, 155] width 15 height 8
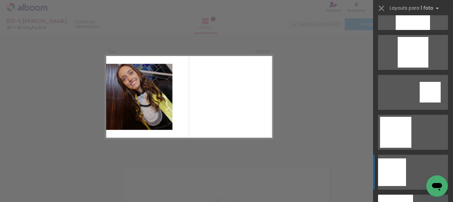
scroll to position [634, 0]
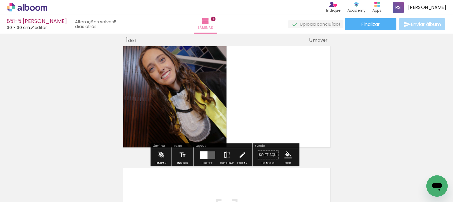
click at [221, 150] on paper-button "Espelhar" at bounding box center [226, 157] width 17 height 17
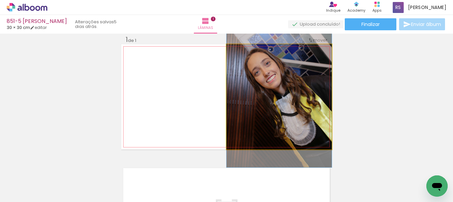
drag, startPoint x: 290, startPoint y: 105, endPoint x: 287, endPoint y: 109, distance: 4.7
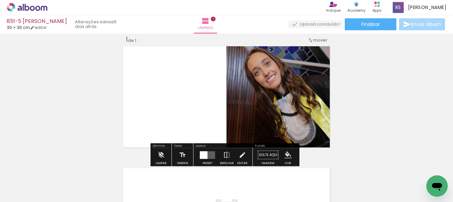
click at [285, 154] on iron-icon "color picker" at bounding box center [288, 155] width 7 height 7
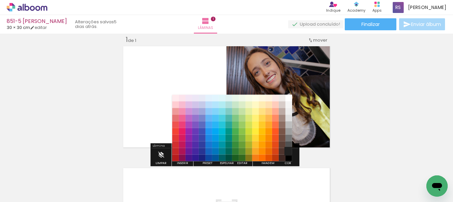
click at [289, 151] on paper-item "#212121" at bounding box center [289, 151] width 7 height 7
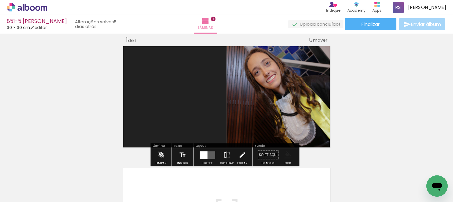
click at [286, 154] on iron-icon "color picker" at bounding box center [288, 155] width 7 height 7
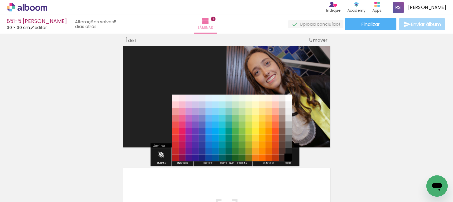
click at [287, 156] on paper-item "#000000" at bounding box center [289, 158] width 7 height 7
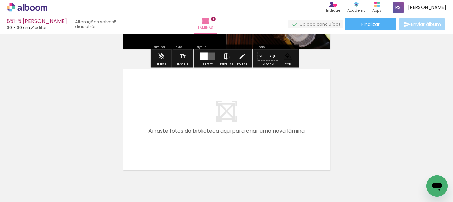
scroll to position [109, 0]
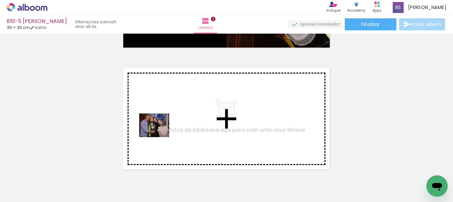
drag, startPoint x: 72, startPoint y: 182, endPoint x: 160, endPoint y: 133, distance: 100.0
click at [160, 133] on quentale-workspace at bounding box center [226, 101] width 453 height 202
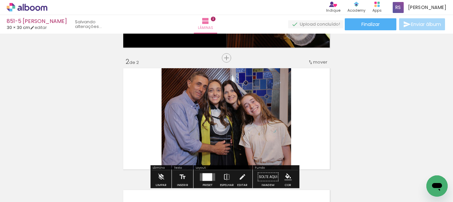
scroll to position [131, 0]
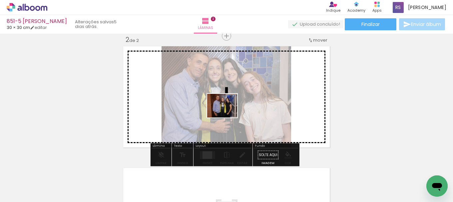
drag, startPoint x: 83, startPoint y: 172, endPoint x: 227, endPoint y: 114, distance: 155.7
click at [227, 114] on quentale-workspace at bounding box center [226, 101] width 453 height 202
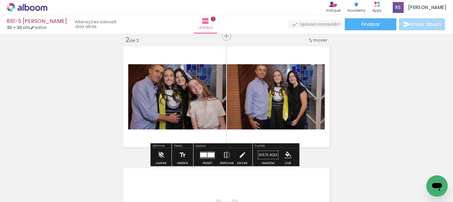
click at [205, 155] on div at bounding box center [203, 155] width 7 height 5
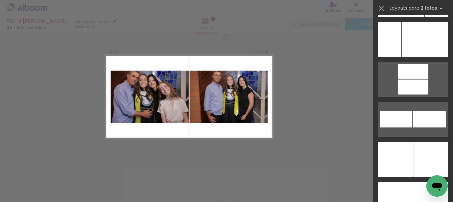
scroll to position [2933, 0]
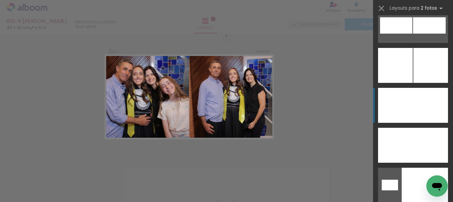
click at [426, 83] on div at bounding box center [431, 65] width 35 height 35
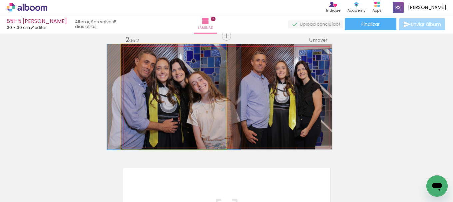
click at [196, 116] on quentale-photo at bounding box center [173, 96] width 105 height 105
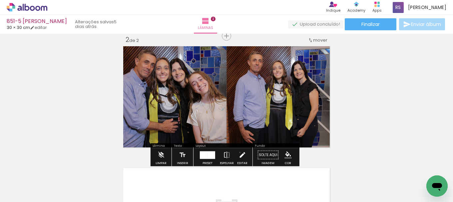
click at [239, 153] on iron-icon at bounding box center [242, 155] width 7 height 13
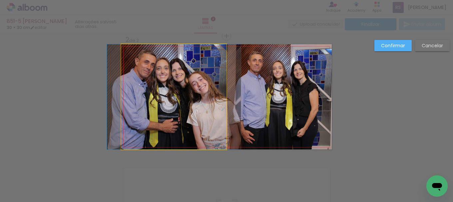
click at [202, 133] on quentale-photo at bounding box center [173, 96] width 105 height 105
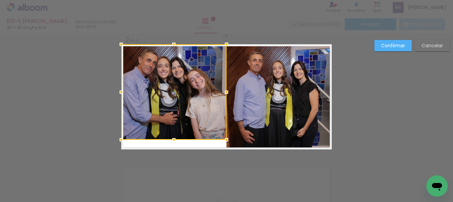
drag, startPoint x: 172, startPoint y: 148, endPoint x: 175, endPoint y: 138, distance: 10.0
click at [175, 138] on div at bounding box center [173, 139] width 13 height 13
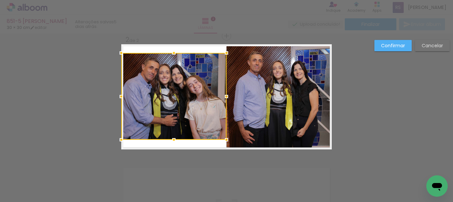
drag, startPoint x: 170, startPoint y: 47, endPoint x: 168, endPoint y: 56, distance: 8.8
click at [168, 56] on div at bounding box center [173, 52] width 13 height 13
click at [0, 0] on slot "Confirmar" at bounding box center [0, 0] width 0 height 0
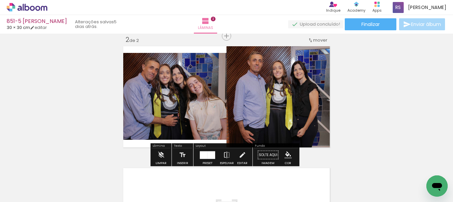
click at [285, 154] on iron-icon "color picker" at bounding box center [288, 155] width 7 height 7
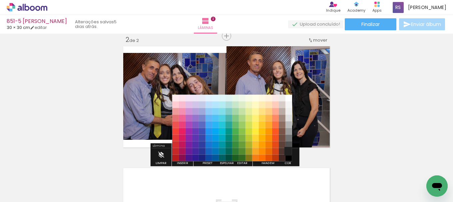
click at [288, 148] on paper-item "#212121" at bounding box center [289, 151] width 7 height 7
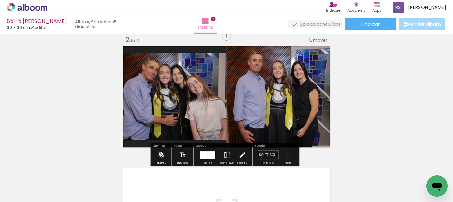
click at [286, 154] on iron-icon "color picker" at bounding box center [288, 155] width 7 height 7
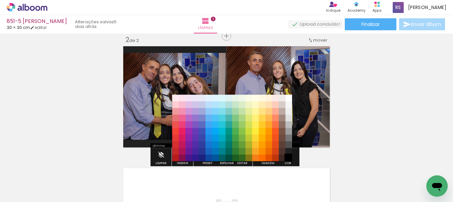
click at [288, 157] on paper-item "#000000" at bounding box center [289, 158] width 7 height 7
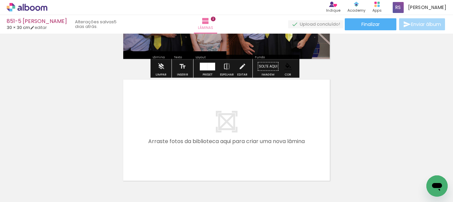
scroll to position [231, 0]
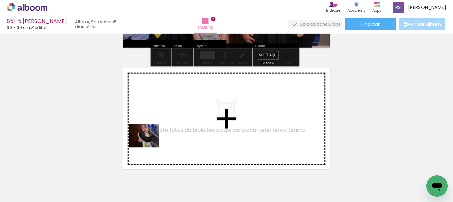
drag, startPoint x: 70, startPoint y: 183, endPoint x: 122, endPoint y: 169, distance: 54.0
click at [149, 144] on quentale-workspace at bounding box center [226, 101] width 453 height 202
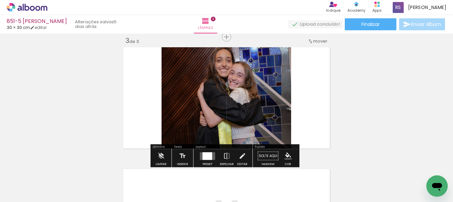
scroll to position [253, 0]
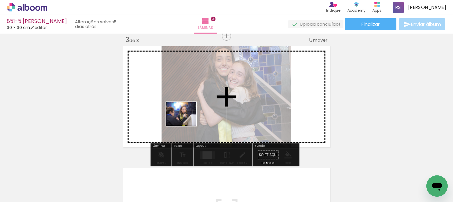
drag, startPoint x: 65, startPoint y: 181, endPoint x: 202, endPoint y: 117, distance: 151.7
click at [202, 117] on quentale-workspace at bounding box center [226, 101] width 453 height 202
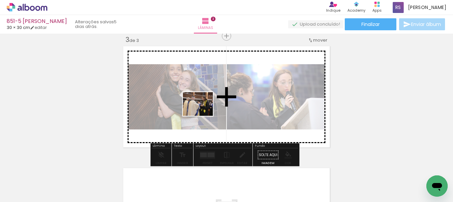
drag, startPoint x: 70, startPoint y: 181, endPoint x: 203, endPoint y: 112, distance: 149.6
click at [203, 112] on quentale-workspace at bounding box center [226, 101] width 453 height 202
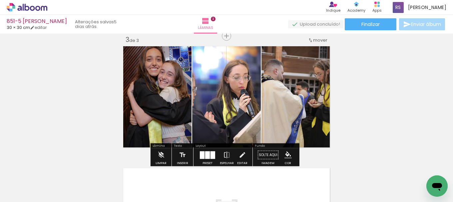
click at [205, 154] on div at bounding box center [207, 155] width 5 height 8
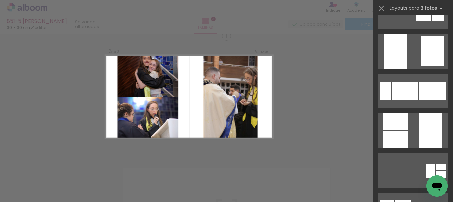
scroll to position [2901, 0]
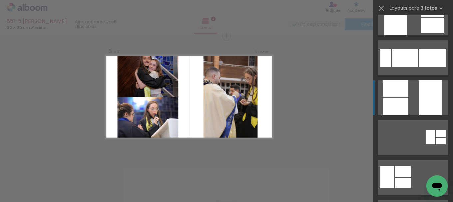
click at [415, 75] on quentale-layouter at bounding box center [413, 57] width 70 height 35
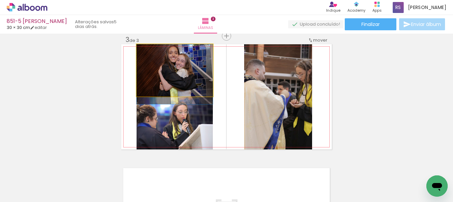
drag, startPoint x: 186, startPoint y: 76, endPoint x: 186, endPoint y: 85, distance: 8.7
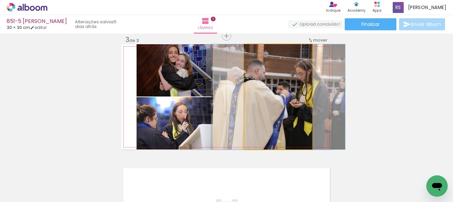
click at [285, 104] on quentale-photo at bounding box center [278, 96] width 68 height 105
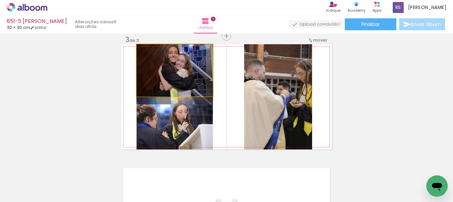
drag, startPoint x: 195, startPoint y: 73, endPoint x: 198, endPoint y: 81, distance: 7.7
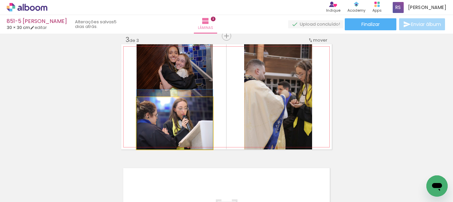
drag, startPoint x: 175, startPoint y: 124, endPoint x: 176, endPoint y: 120, distance: 4.5
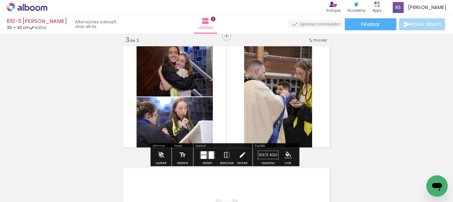
click at [239, 153] on iron-icon at bounding box center [242, 155] width 7 height 13
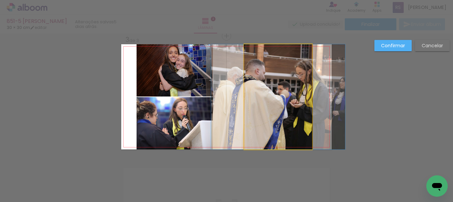
click at [255, 119] on quentale-photo at bounding box center [278, 96] width 68 height 105
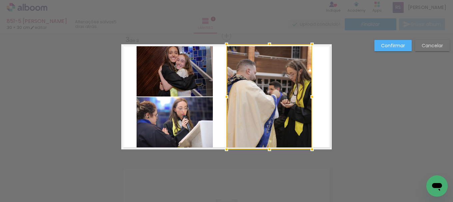
drag, startPoint x: 241, startPoint y: 94, endPoint x: 223, endPoint y: 96, distance: 17.8
click at [223, 96] on div at bounding box center [226, 96] width 13 height 13
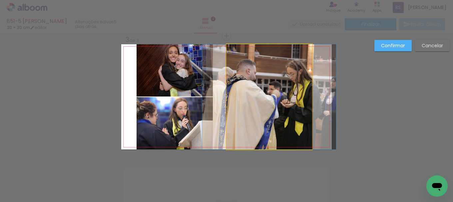
click at [278, 107] on quentale-photo at bounding box center [270, 96] width 86 height 105
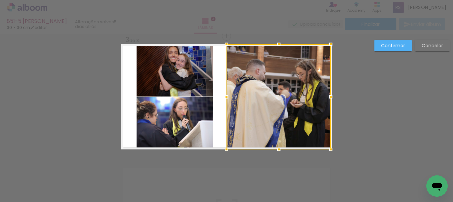
drag, startPoint x: 311, startPoint y: 97, endPoint x: 333, endPoint y: 99, distance: 22.1
click at [330, 97] on div at bounding box center [330, 96] width 13 height 13
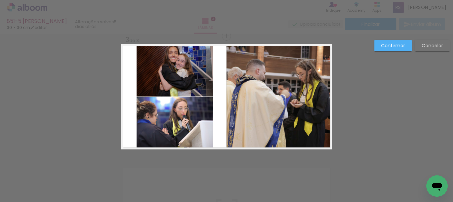
click at [318, 91] on quentale-photo at bounding box center [279, 96] width 104 height 105
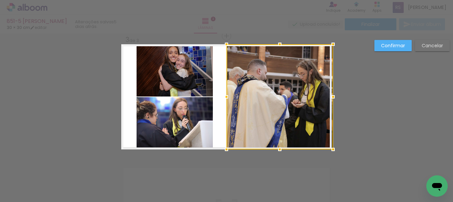
click at [329, 94] on div at bounding box center [333, 96] width 13 height 13
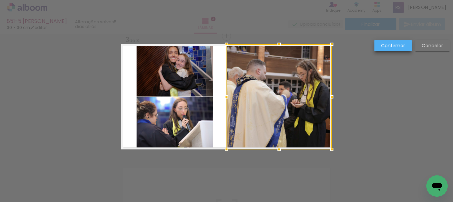
click at [0, 0] on slot "Confirmar" at bounding box center [0, 0] width 0 height 0
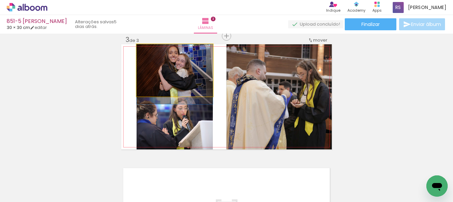
drag, startPoint x: 191, startPoint y: 67, endPoint x: 192, endPoint y: 83, distance: 16.0
drag, startPoint x: 193, startPoint y: 67, endPoint x: 191, endPoint y: 87, distance: 20.4
drag, startPoint x: 177, startPoint y: 73, endPoint x: 257, endPoint y: 111, distance: 89.1
click at [0, 0] on slot at bounding box center [0, 0] width 0 height 0
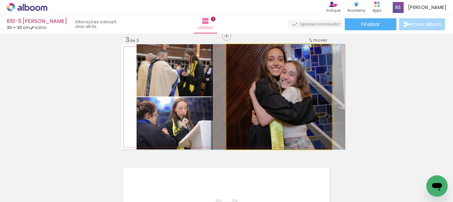
drag, startPoint x: 267, startPoint y: 110, endPoint x: 266, endPoint y: 119, distance: 9.8
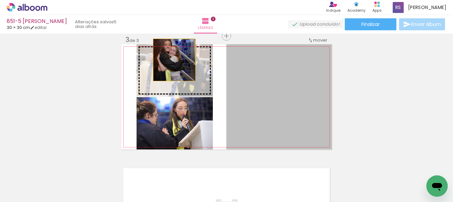
drag, startPoint x: 202, startPoint y: 71, endPoint x: 174, endPoint y: 70, distance: 28.0
click at [0, 0] on slot at bounding box center [0, 0] width 0 height 0
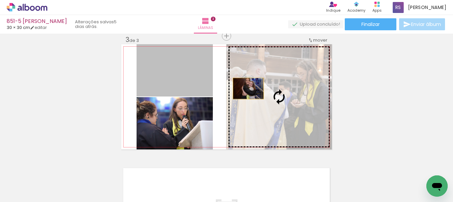
drag, startPoint x: 189, startPoint y: 79, endPoint x: 255, endPoint y: 92, distance: 67.4
click at [0, 0] on slot at bounding box center [0, 0] width 0 height 0
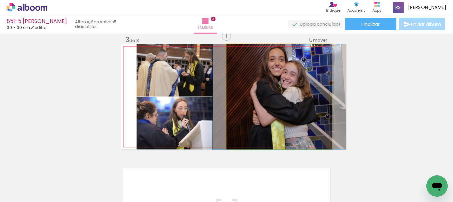
click at [234, 107] on quentale-photo at bounding box center [279, 96] width 105 height 105
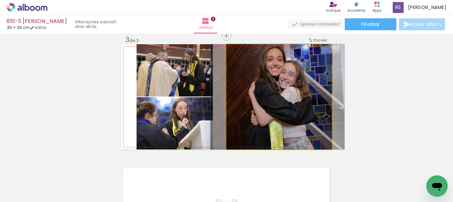
drag, startPoint x: 252, startPoint y: 109, endPoint x: 250, endPoint y: 115, distance: 5.9
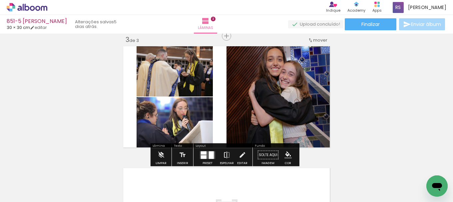
click at [225, 154] on iron-icon at bounding box center [226, 155] width 7 height 13
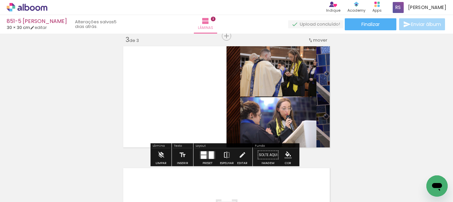
click at [227, 155] on iron-icon at bounding box center [226, 155] width 7 height 13
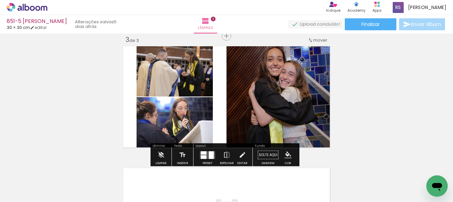
click at [209, 153] on div at bounding box center [211, 155] width 5 height 8
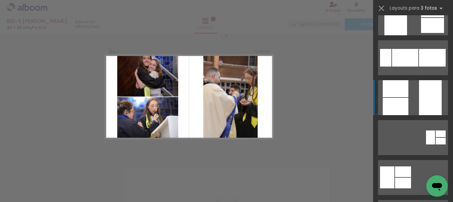
scroll to position [2961, 0]
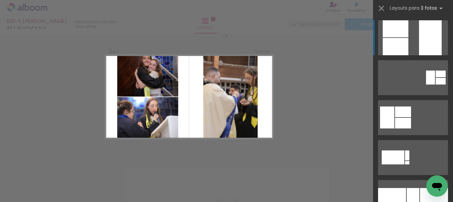
click at [391, 40] on div at bounding box center [396, 46] width 26 height 17
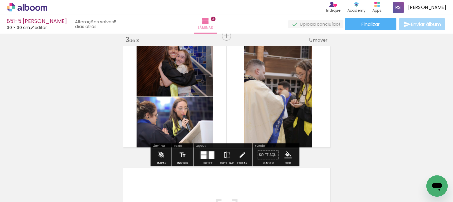
click at [228, 155] on iron-icon at bounding box center [226, 155] width 7 height 13
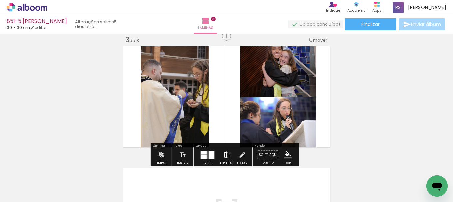
click at [225, 154] on iron-icon at bounding box center [226, 155] width 7 height 13
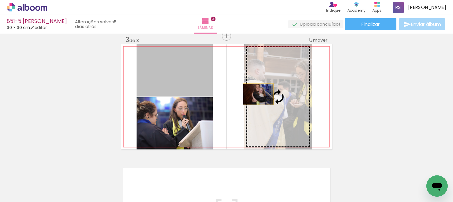
drag, startPoint x: 195, startPoint y: 76, endPoint x: 256, endPoint y: 94, distance: 63.9
click at [0, 0] on slot at bounding box center [0, 0] width 0 height 0
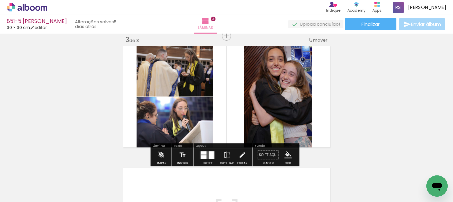
click at [240, 152] on iron-icon at bounding box center [242, 155] width 7 height 13
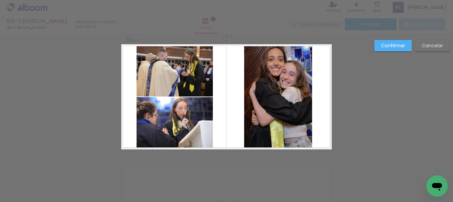
click at [259, 109] on quentale-photo at bounding box center [278, 96] width 68 height 105
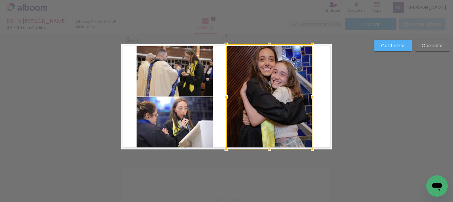
drag, startPoint x: 244, startPoint y: 97, endPoint x: 226, endPoint y: 98, distance: 18.0
click at [226, 98] on div at bounding box center [226, 96] width 13 height 13
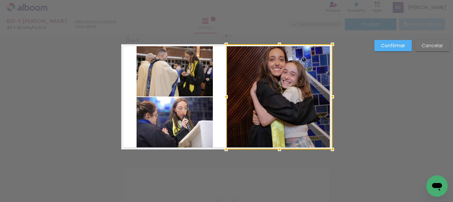
drag, startPoint x: 304, startPoint y: 98, endPoint x: 324, endPoint y: 98, distance: 19.7
click at [326, 98] on div at bounding box center [332, 96] width 13 height 13
drag, startPoint x: 399, startPoint y: 44, endPoint x: 391, endPoint y: 46, distance: 7.8
click at [0, 0] on slot "Confirmar" at bounding box center [0, 0] width 0 height 0
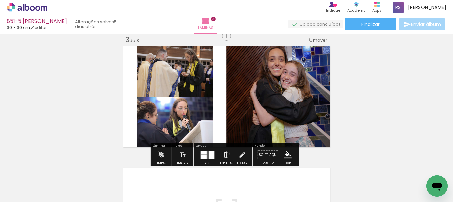
click at [268, 116] on quentale-photo at bounding box center [279, 96] width 106 height 105
click at [240, 155] on iron-icon at bounding box center [242, 155] width 7 height 13
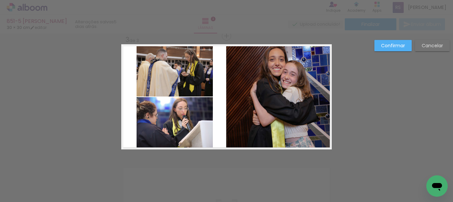
click at [249, 112] on quentale-photo at bounding box center [279, 96] width 106 height 105
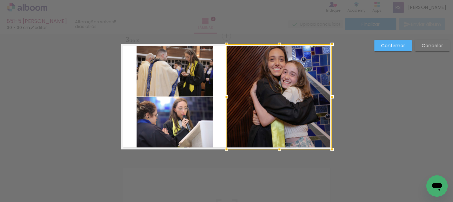
click at [223, 97] on div at bounding box center [226, 96] width 13 height 13
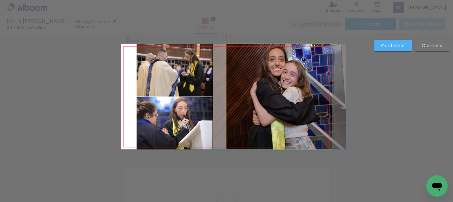
drag, startPoint x: 239, startPoint y: 98, endPoint x: 237, endPoint y: 101, distance: 3.8
click at [239, 99] on quentale-photo at bounding box center [280, 96] width 106 height 105
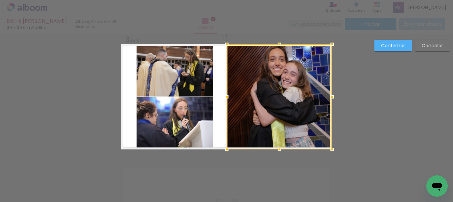
click at [225, 95] on div at bounding box center [226, 96] width 13 height 13
click at [380, 46] on paper-button "Confirmar" at bounding box center [393, 45] width 37 height 11
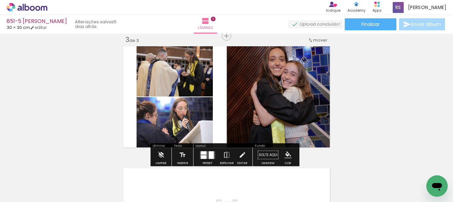
click at [286, 154] on iron-icon "color picker" at bounding box center [288, 155] width 7 height 7
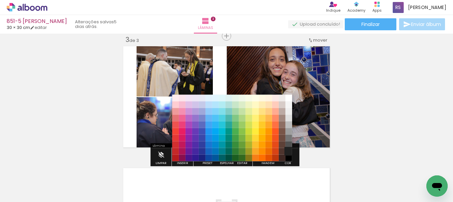
click at [292, 150] on paper-item "#212121" at bounding box center [289, 151] width 7 height 7
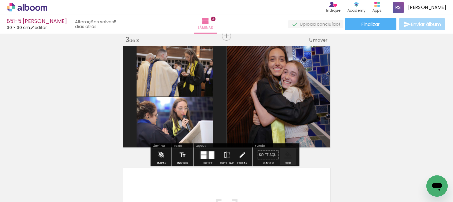
click at [286, 155] on iron-icon "color picker" at bounding box center [288, 155] width 7 height 7
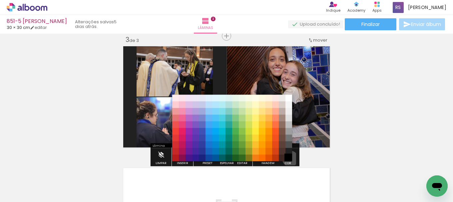
click at [288, 159] on paper-item "#000000" at bounding box center [289, 158] width 7 height 7
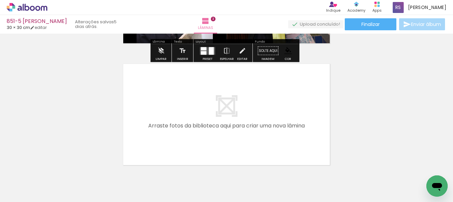
scroll to position [386, 0]
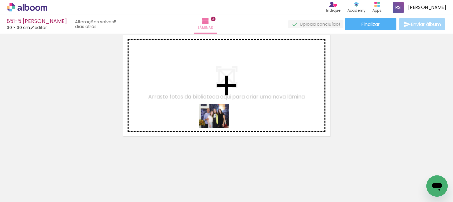
drag, startPoint x: 108, startPoint y: 175, endPoint x: 219, endPoint y: 124, distance: 121.9
click at [219, 124] on quentale-workspace at bounding box center [226, 101] width 453 height 202
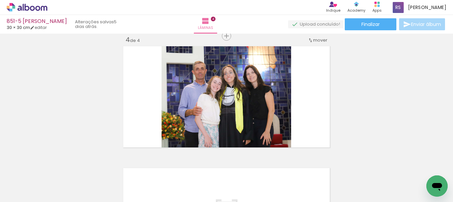
scroll to position [0, 2329]
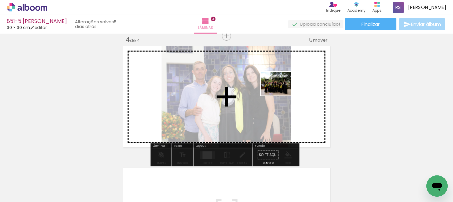
drag, startPoint x: 423, startPoint y: 178, endPoint x: 282, endPoint y: 102, distance: 160.7
click at [281, 92] on quentale-workspace at bounding box center [226, 101] width 453 height 202
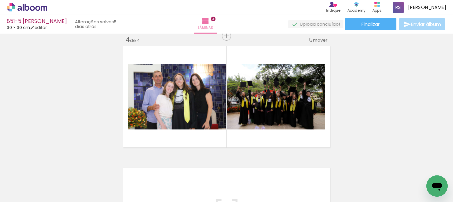
scroll to position [0, 0]
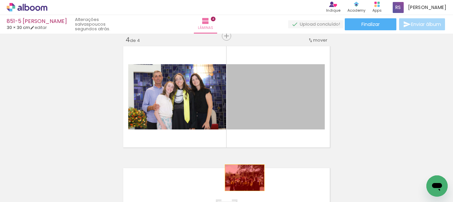
drag, startPoint x: 282, startPoint y: 95, endPoint x: 242, endPoint y: 179, distance: 92.9
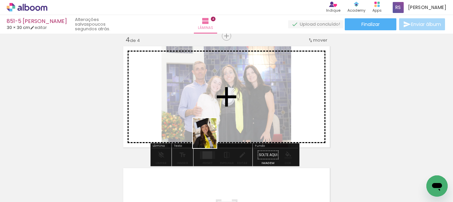
drag, startPoint x: 66, startPoint y: 181, endPoint x: 236, endPoint y: 127, distance: 178.7
click at [228, 132] on quentale-workspace at bounding box center [226, 101] width 453 height 202
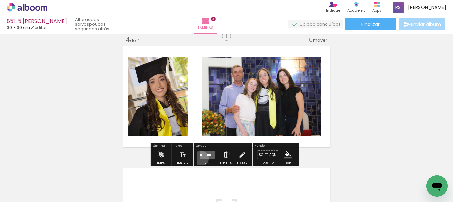
click at [200, 159] on quentale-layouter at bounding box center [207, 155] width 15 height 8
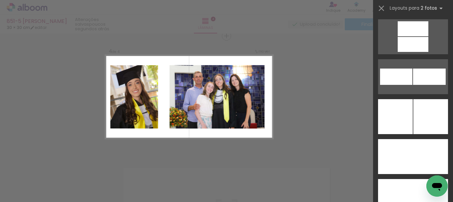
scroll to position [3064, 0]
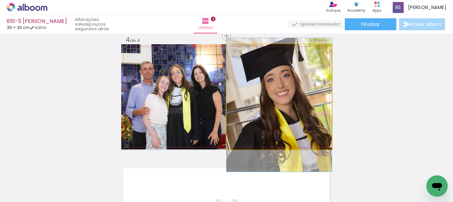
drag, startPoint x: 299, startPoint y: 98, endPoint x: 298, endPoint y: 106, distance: 8.1
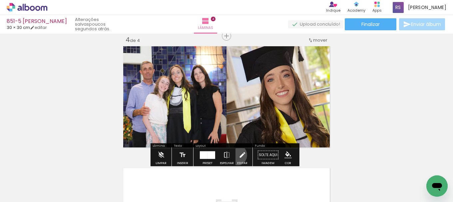
drag, startPoint x: 235, startPoint y: 155, endPoint x: 254, endPoint y: 131, distance: 31.1
click at [236, 155] on paper-button "Editar" at bounding box center [243, 157] width 14 height 17
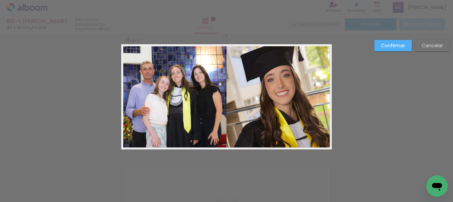
click at [265, 108] on quentale-photo at bounding box center [279, 96] width 105 height 105
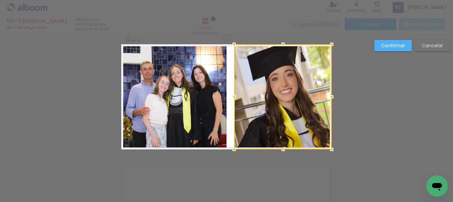
drag, startPoint x: 222, startPoint y: 98, endPoint x: 230, endPoint y: 97, distance: 7.8
click at [230, 97] on div at bounding box center [234, 96] width 13 height 13
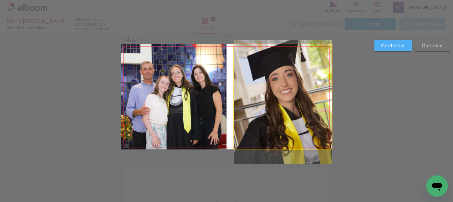
drag, startPoint x: 321, startPoint y: 100, endPoint x: 325, endPoint y: 100, distance: 3.4
click at [322, 100] on quentale-photo at bounding box center [283, 96] width 98 height 105
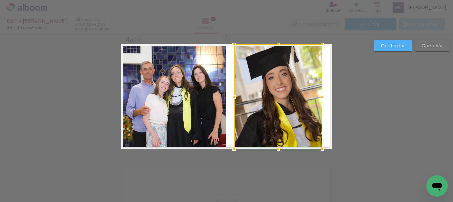
drag, startPoint x: 329, startPoint y: 97, endPoint x: 320, endPoint y: 95, distance: 9.5
click at [320, 95] on div at bounding box center [322, 96] width 13 height 13
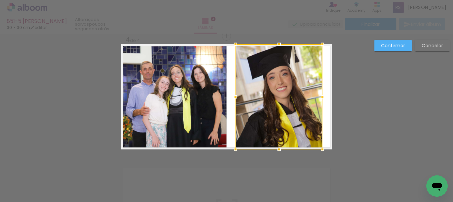
drag, startPoint x: 228, startPoint y: 97, endPoint x: 248, endPoint y: 98, distance: 20.4
click at [229, 97] on div at bounding box center [235, 96] width 13 height 13
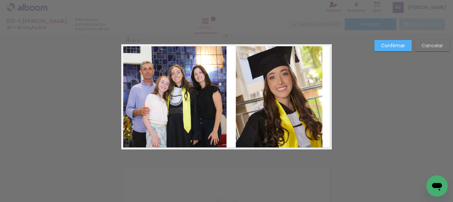
click at [313, 98] on quentale-photo at bounding box center [279, 96] width 87 height 105
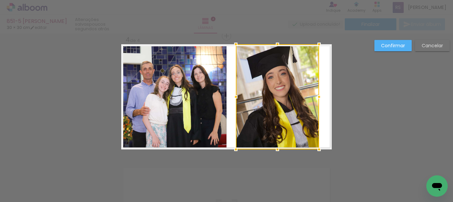
click at [320, 97] on div at bounding box center [319, 96] width 13 height 13
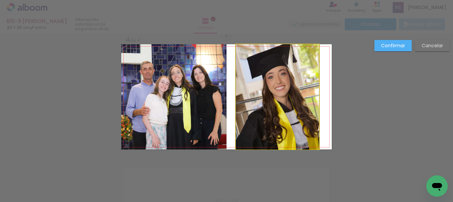
click at [238, 100] on quentale-photo at bounding box center [277, 96] width 83 height 105
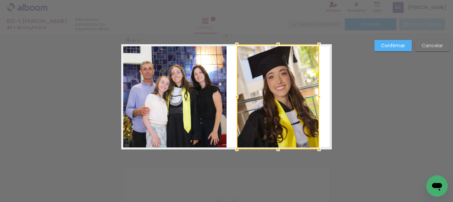
drag, startPoint x: 236, startPoint y: 99, endPoint x: 247, endPoint y: 94, distance: 12.3
click at [237, 98] on div at bounding box center [236, 96] width 13 height 13
drag, startPoint x: 400, startPoint y: 46, endPoint x: 365, endPoint y: 57, distance: 37.0
click at [0, 0] on slot "Confirmar" at bounding box center [0, 0] width 0 height 0
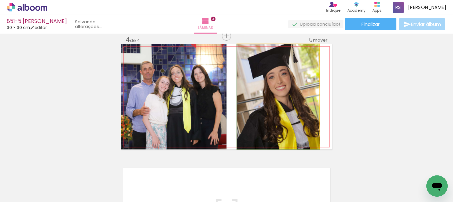
drag, startPoint x: 274, startPoint y: 78, endPoint x: 274, endPoint y: 87, distance: 9.0
click at [254, 132] on quentale-photo at bounding box center [278, 96] width 82 height 105
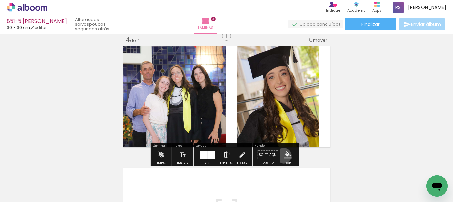
click at [282, 156] on paper-menu-button "#ffebee #ffcdd2 #ef9a9a #e57373 #ef5350 #f44336 #e53935 #d32f2f #c62828 #b71c1c…" at bounding box center [288, 155] width 13 height 13
click at [285, 153] on iron-icon "color picker" at bounding box center [288, 155] width 7 height 7
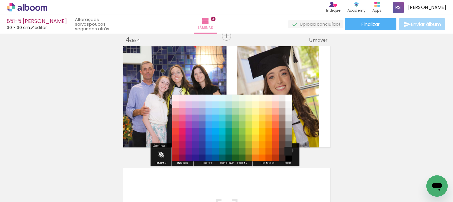
click at [289, 151] on paper-item "#212121" at bounding box center [289, 151] width 7 height 7
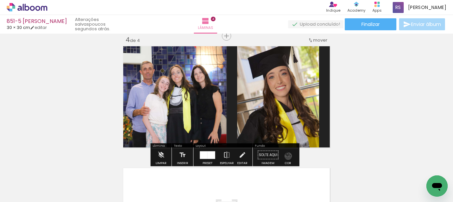
click at [286, 156] on iron-icon "color picker" at bounding box center [288, 155] width 7 height 7
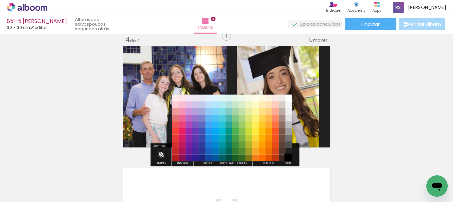
click at [289, 158] on paper-item "#000000" at bounding box center [289, 158] width 7 height 7
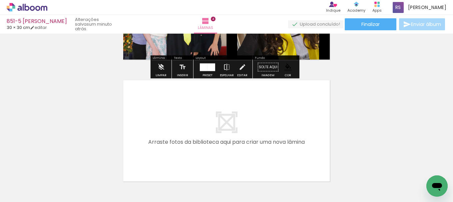
scroll to position [475, 0]
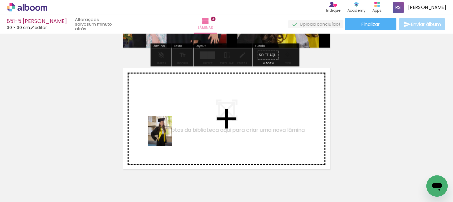
drag, startPoint x: 67, startPoint y: 175, endPoint x: 171, endPoint y: 134, distance: 112.1
click at [171, 134] on quentale-workspace at bounding box center [226, 101] width 453 height 202
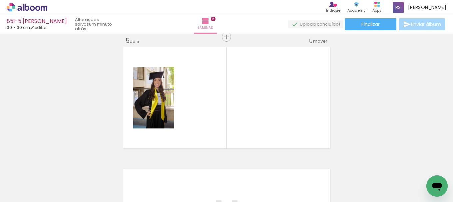
scroll to position [497, 0]
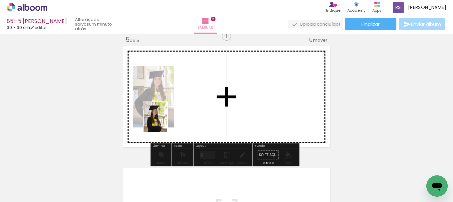
drag, startPoint x: 65, startPoint y: 182, endPoint x: 133, endPoint y: 173, distance: 68.6
click at [164, 122] on quentale-workspace at bounding box center [226, 101] width 453 height 202
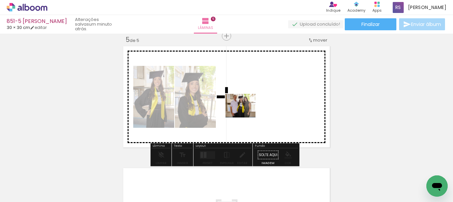
drag, startPoint x: 114, startPoint y: 176, endPoint x: 246, endPoint y: 114, distance: 145.4
click at [246, 114] on quentale-workspace at bounding box center [226, 101] width 453 height 202
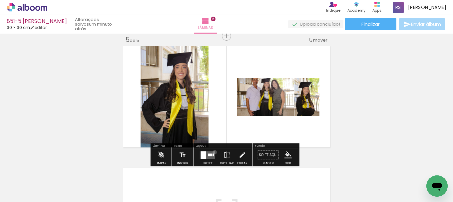
click at [213, 152] on quentale-layouter at bounding box center [207, 155] width 15 height 8
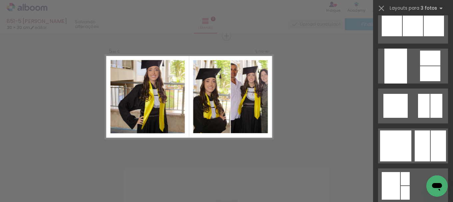
scroll to position [2201, 0]
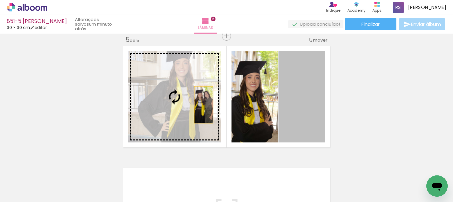
drag, startPoint x: 287, startPoint y: 110, endPoint x: 197, endPoint y: 105, distance: 90.1
click at [0, 0] on slot at bounding box center [0, 0] width 0 height 0
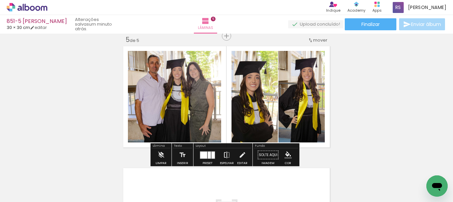
click at [225, 159] on iron-icon at bounding box center [226, 155] width 7 height 13
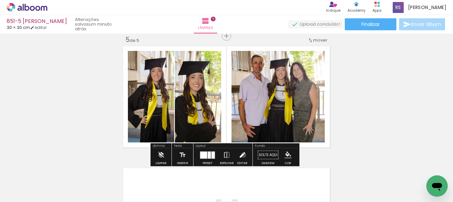
click at [242, 155] on iron-icon at bounding box center [242, 155] width 7 height 13
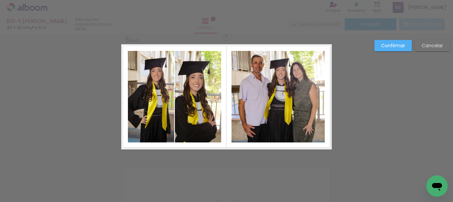
click at [194, 95] on quentale-photo at bounding box center [198, 97] width 46 height 92
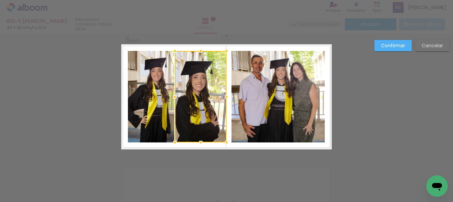
drag, startPoint x: 220, startPoint y: 97, endPoint x: 225, endPoint y: 97, distance: 5.3
click at [225, 97] on div at bounding box center [226, 96] width 13 height 13
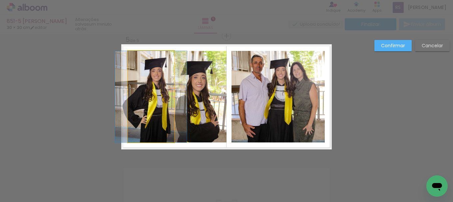
click at [151, 106] on quentale-photo at bounding box center [151, 97] width 46 height 92
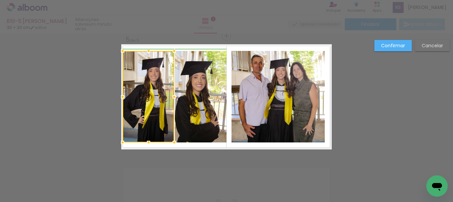
click at [123, 96] on div at bounding box center [122, 96] width 13 height 13
click at [269, 90] on quentale-photo at bounding box center [278, 97] width 93 height 92
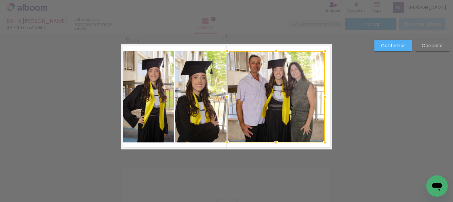
click at [222, 98] on div at bounding box center [227, 96] width 13 height 13
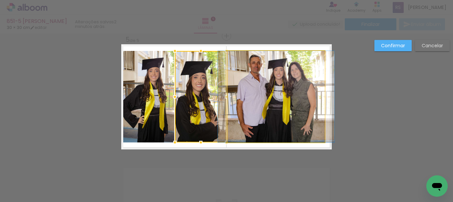
click at [246, 115] on quentale-photo at bounding box center [276, 97] width 97 height 92
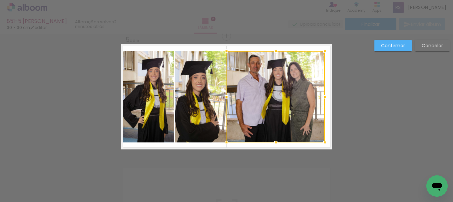
click at [225, 97] on div at bounding box center [226, 96] width 13 height 13
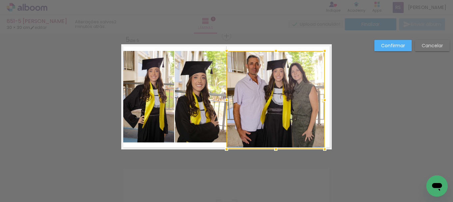
drag, startPoint x: 274, startPoint y: 144, endPoint x: 273, endPoint y: 148, distance: 3.9
click at [273, 148] on div at bounding box center [275, 149] width 13 height 13
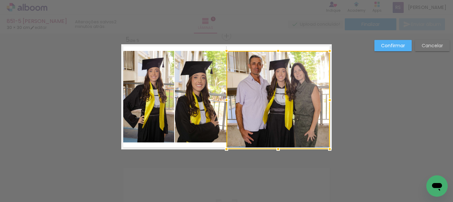
drag, startPoint x: 325, startPoint y: 97, endPoint x: 329, endPoint y: 97, distance: 4.7
click at [329, 96] on div at bounding box center [329, 100] width 13 height 13
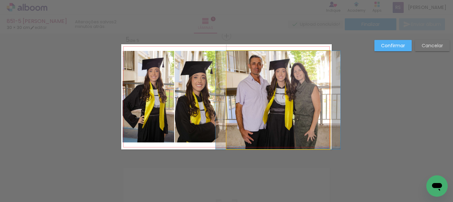
click at [286, 82] on quentale-photo at bounding box center [278, 100] width 103 height 98
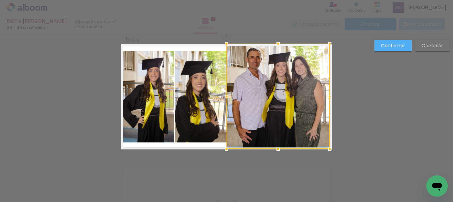
drag, startPoint x: 282, startPoint y: 52, endPoint x: 283, endPoint y: 45, distance: 6.4
click at [283, 45] on div at bounding box center [278, 97] width 103 height 106
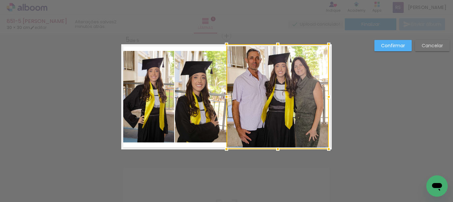
drag, startPoint x: 330, startPoint y: 98, endPoint x: 337, endPoint y: 99, distance: 7.1
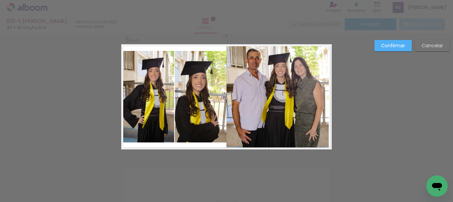
click at [308, 103] on quentale-photo at bounding box center [278, 96] width 102 height 105
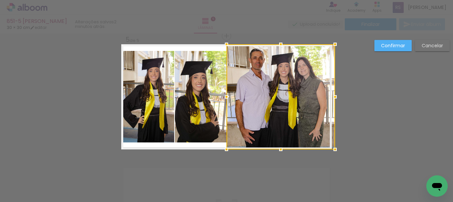
click at [331, 97] on div at bounding box center [335, 96] width 13 height 13
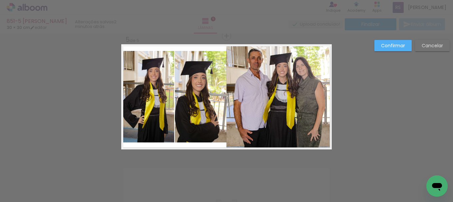
click at [0, 0] on slot "Confirmar" at bounding box center [0, 0] width 0 height 0
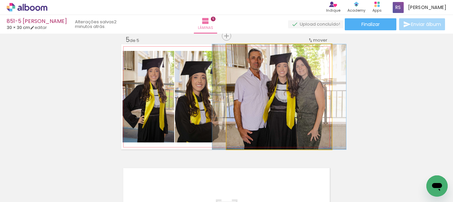
click at [297, 101] on quentale-photo at bounding box center [279, 96] width 105 height 105
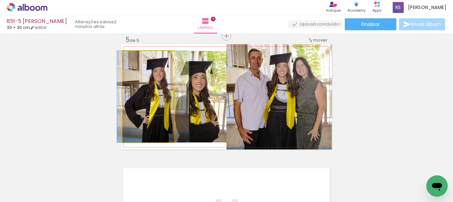
drag, startPoint x: 152, startPoint y: 116, endPoint x: 157, endPoint y: 113, distance: 5.2
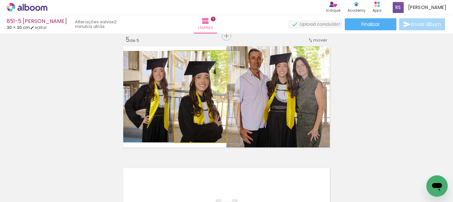
drag, startPoint x: 188, startPoint y: 121, endPoint x: 192, endPoint y: 118, distance: 4.5
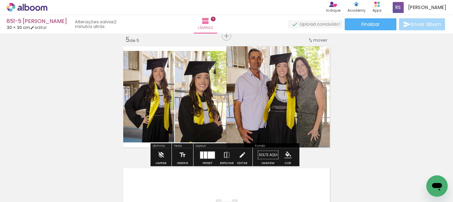
drag, startPoint x: 290, startPoint y: 153, endPoint x: 286, endPoint y: 158, distance: 5.5
click at [290, 155] on iron-icon "color picker" at bounding box center [288, 155] width 7 height 7
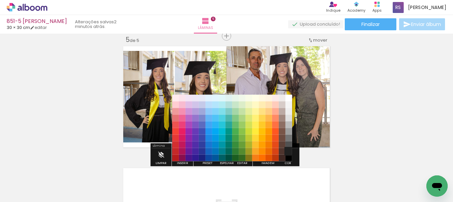
click at [288, 151] on paper-item "#212121" at bounding box center [289, 151] width 7 height 7
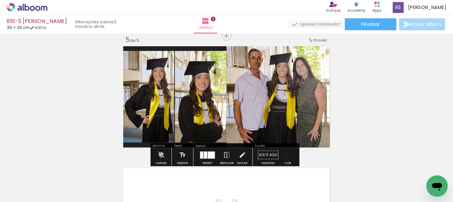
click at [286, 157] on iron-icon "color picker" at bounding box center [288, 155] width 7 height 7
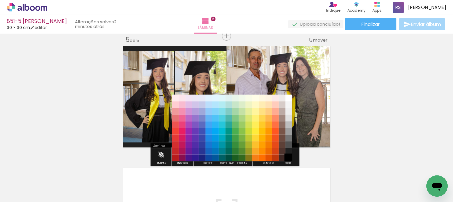
click at [288, 155] on paper-item "#000000" at bounding box center [289, 158] width 7 height 7
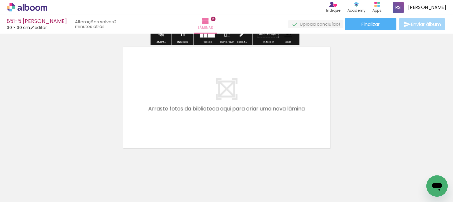
scroll to position [630, 0]
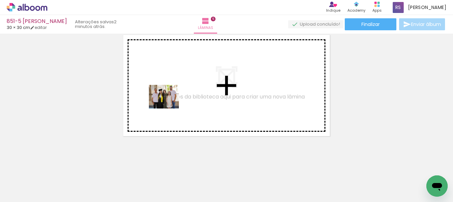
drag, startPoint x: 99, startPoint y: 157, endPoint x: 169, endPoint y: 105, distance: 87.0
click at [169, 105] on quentale-workspace at bounding box center [226, 101] width 453 height 202
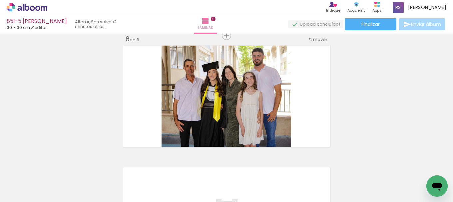
scroll to position [619, 0]
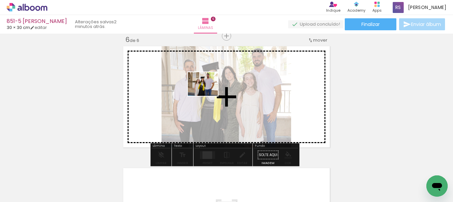
drag, startPoint x: 94, startPoint y: 164, endPoint x: 208, endPoint y: 92, distance: 135.0
click at [208, 92] on quentale-workspace at bounding box center [226, 101] width 453 height 202
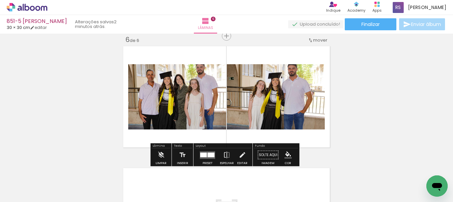
click at [211, 153] on div at bounding box center [211, 155] width 7 height 5
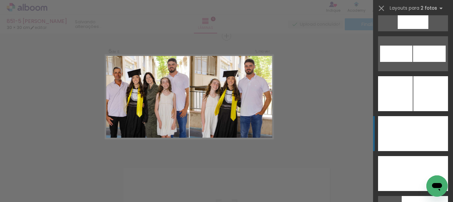
scroll to position [2916, 0]
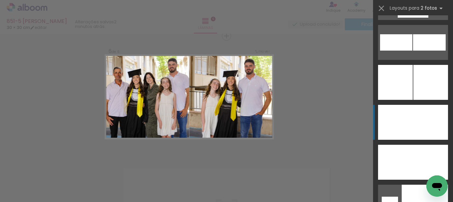
click at [421, 100] on div at bounding box center [431, 82] width 35 height 35
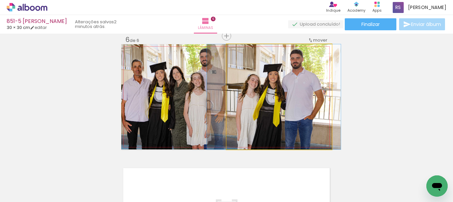
drag, startPoint x: 287, startPoint y: 125, endPoint x: 281, endPoint y: 123, distance: 5.5
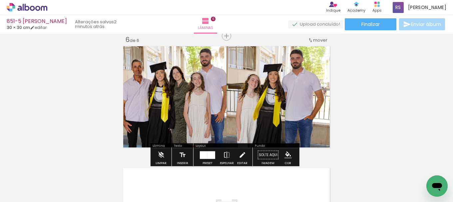
click at [244, 153] on paper-button "Editar" at bounding box center [243, 157] width 14 height 17
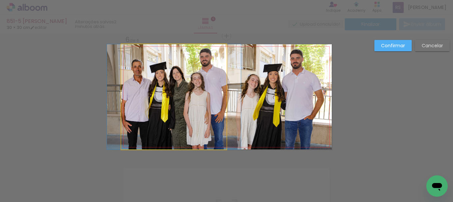
click at [192, 120] on quentale-photo at bounding box center [173, 96] width 105 height 105
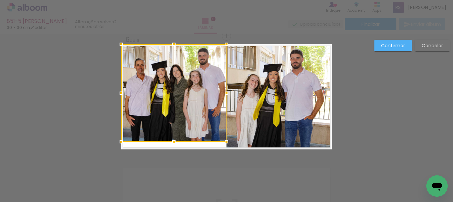
drag, startPoint x: 176, startPoint y: 150, endPoint x: 179, endPoint y: 142, distance: 8.5
click at [179, 142] on album-spread "6 de 6" at bounding box center [226, 96] width 211 height 105
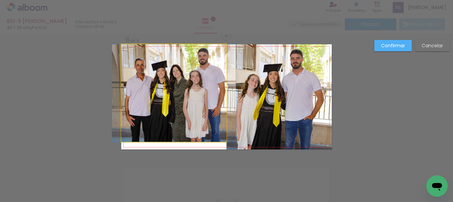
click at [174, 72] on quentale-photo at bounding box center [173, 93] width 105 height 98
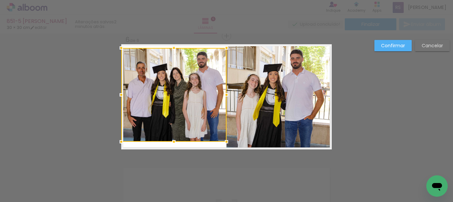
drag, startPoint x: 178, startPoint y: 46, endPoint x: 177, endPoint y: 50, distance: 3.8
click at [177, 50] on div at bounding box center [173, 47] width 13 height 13
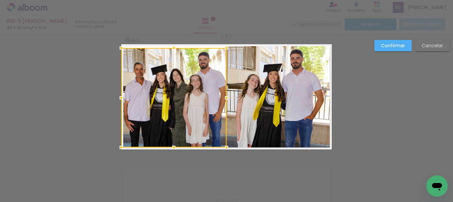
drag, startPoint x: 171, startPoint y: 144, endPoint x: 173, endPoint y: 149, distance: 5.2
click at [173, 149] on div at bounding box center [173, 147] width 13 height 13
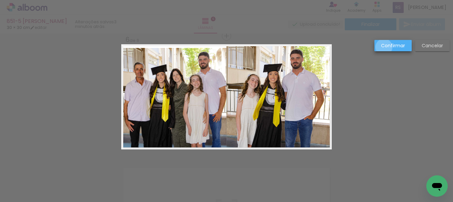
click at [0, 0] on slot "Confirmar" at bounding box center [0, 0] width 0 height 0
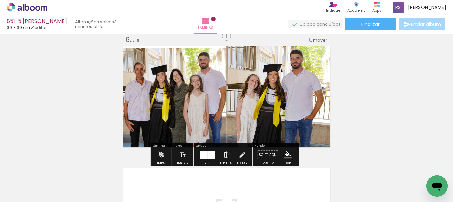
click at [288, 151] on paper-menu-button "#ffebee #ffcdd2 #ef9a9a #e57373 #ef5350 #f44336 #e53935 #d32f2f #c62828 #b71c1c…" at bounding box center [288, 155] width 13 height 13
click at [285, 156] on iron-icon "color picker" at bounding box center [288, 155] width 7 height 7
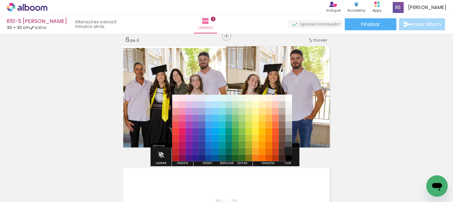
click at [290, 151] on paper-item "#212121" at bounding box center [289, 151] width 7 height 7
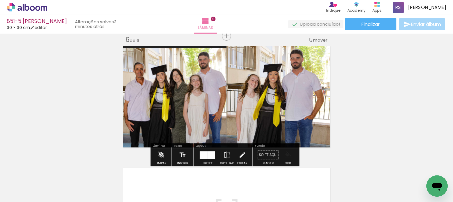
click at [286, 153] on iron-icon "color picker" at bounding box center [288, 155] width 7 height 7
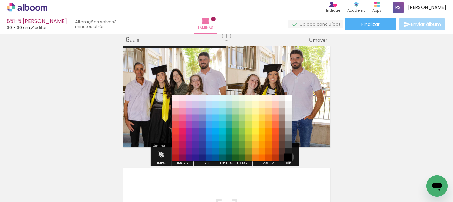
click at [287, 157] on paper-item "#000000" at bounding box center [289, 158] width 7 height 7
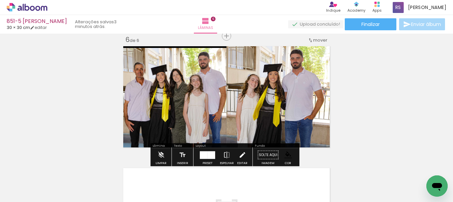
click at [239, 154] on iron-icon at bounding box center [242, 155] width 7 height 13
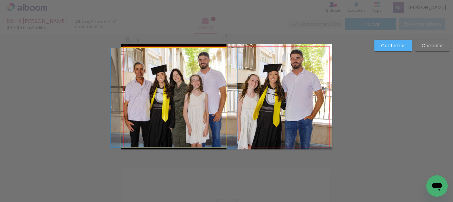
click at [211, 131] on quentale-photo at bounding box center [173, 98] width 105 height 100
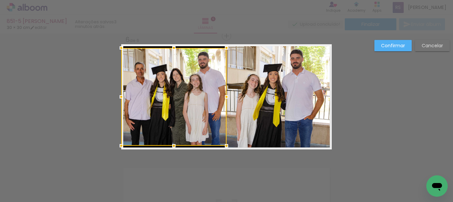
click at [172, 147] on div at bounding box center [173, 145] width 13 height 13
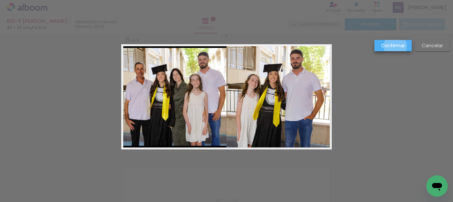
click at [0, 0] on slot "Confirmar" at bounding box center [0, 0] width 0 height 0
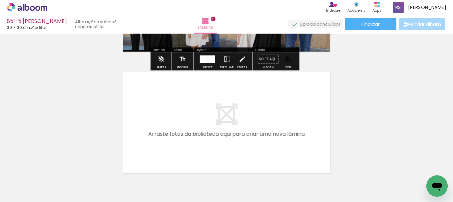
scroll to position [719, 0]
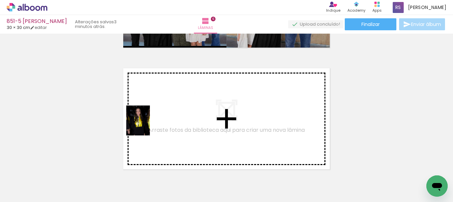
drag, startPoint x: 77, startPoint y: 180, endPoint x: 146, endPoint y: 126, distance: 88.6
click at [146, 126] on quentale-workspace at bounding box center [226, 101] width 453 height 202
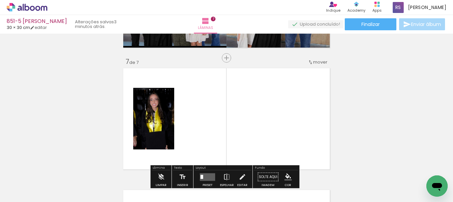
scroll to position [741, 0]
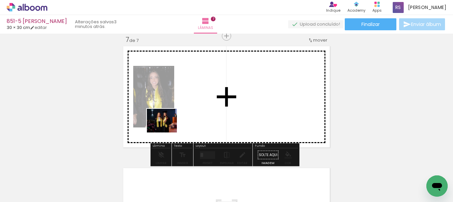
drag, startPoint x: 78, startPoint y: 179, endPoint x: 167, endPoint y: 129, distance: 102.6
click at [167, 129] on quentale-workspace at bounding box center [226, 101] width 453 height 202
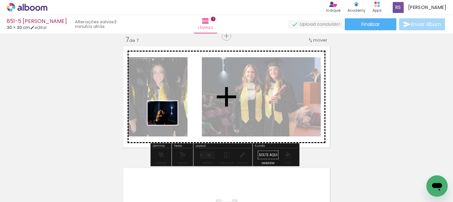
drag, startPoint x: 64, startPoint y: 183, endPoint x: 170, endPoint y: 119, distance: 123.7
click at [170, 119] on quentale-workspace at bounding box center [226, 101] width 453 height 202
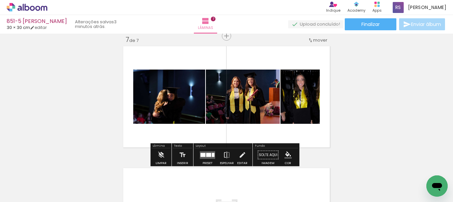
click at [204, 154] on div at bounding box center [203, 155] width 5 height 4
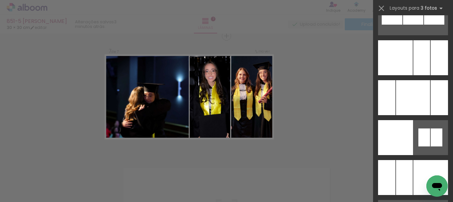
scroll to position [5913, 0]
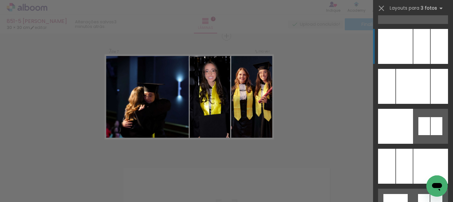
click at [414, 55] on div at bounding box center [422, 46] width 17 height 35
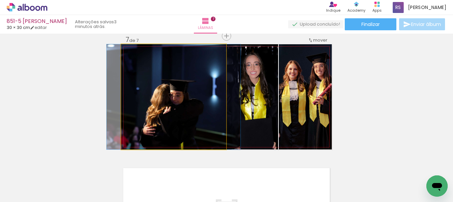
click at [222, 97] on quentale-photo at bounding box center [173, 96] width 105 height 105
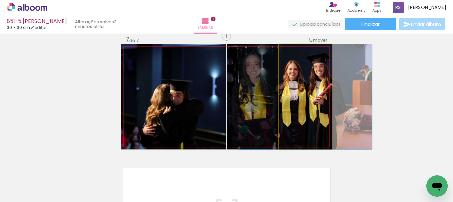
click at [303, 105] on quentale-photo at bounding box center [305, 96] width 53 height 105
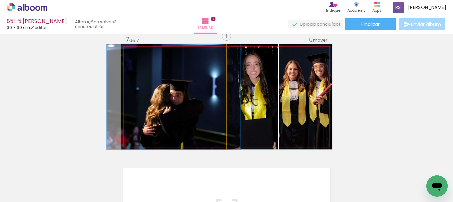
click at [203, 106] on quentale-photo at bounding box center [173, 96] width 105 height 105
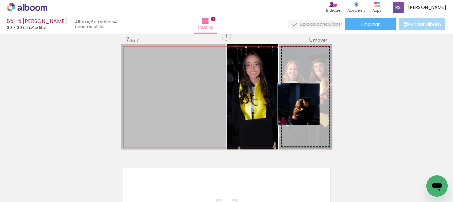
drag, startPoint x: 191, startPoint y: 108, endPoint x: 299, endPoint y: 105, distance: 107.8
click at [0, 0] on slot at bounding box center [0, 0] width 0 height 0
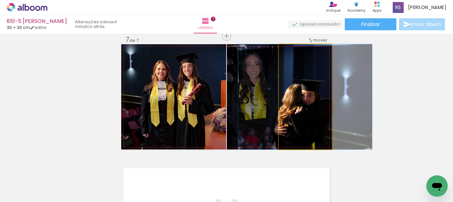
click at [298, 106] on quentale-photo at bounding box center [305, 96] width 53 height 105
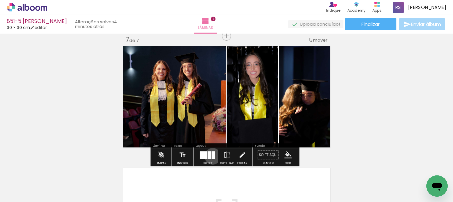
click at [212, 156] on div at bounding box center [213, 155] width 3 height 8
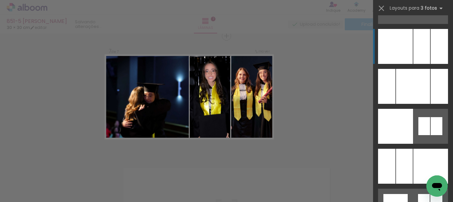
scroll to position [5922, 0]
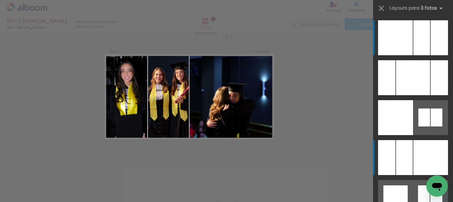
click at [414, 55] on div at bounding box center [422, 37] width 17 height 35
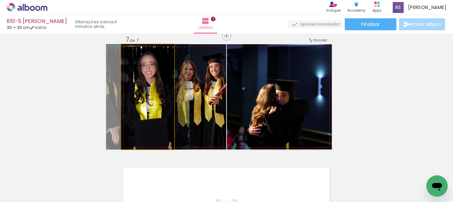
drag, startPoint x: 152, startPoint y: 119, endPoint x: 159, endPoint y: 120, distance: 6.7
click at [152, 119] on quentale-photo at bounding box center [147, 96] width 53 height 105
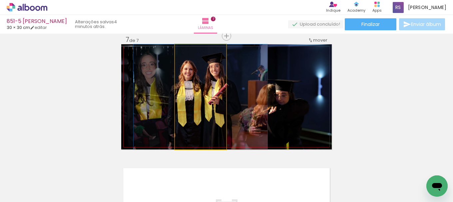
click at [206, 126] on quentale-photo at bounding box center [200, 96] width 51 height 105
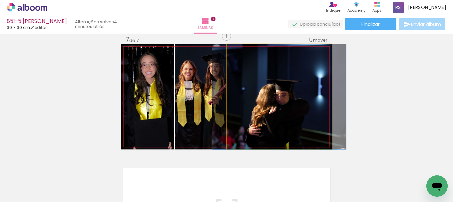
click at [320, 119] on quentale-photo at bounding box center [279, 96] width 105 height 105
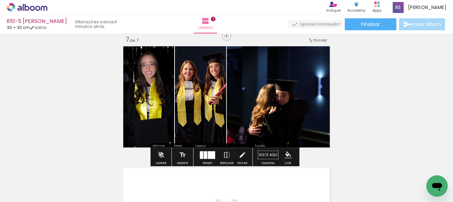
click at [211, 158] on div at bounding box center [211, 155] width 7 height 8
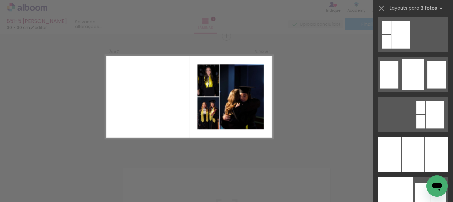
scroll to position [6709, 0]
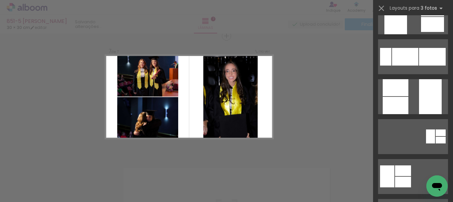
scroll to position [400, 0]
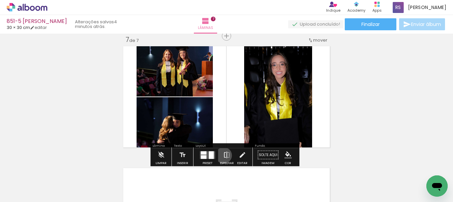
click at [223, 156] on iron-icon at bounding box center [226, 155] width 7 height 13
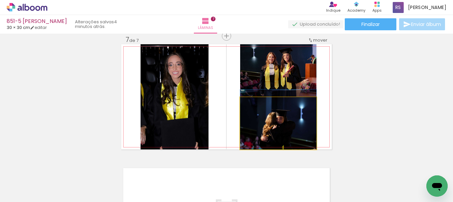
drag, startPoint x: 279, startPoint y: 136, endPoint x: 281, endPoint y: 122, distance: 14.5
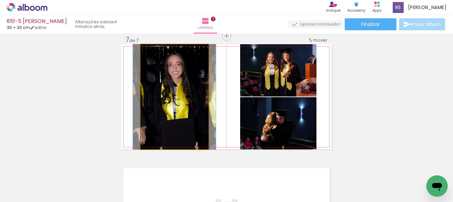
click at [185, 111] on quentale-photo at bounding box center [175, 96] width 68 height 105
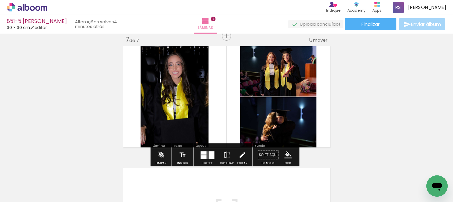
click at [239, 154] on iron-icon at bounding box center [242, 155] width 7 height 13
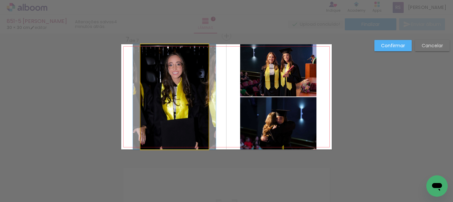
drag, startPoint x: 201, startPoint y: 106, endPoint x: 208, endPoint y: 102, distance: 8.4
click at [202, 106] on quentale-photo at bounding box center [175, 96] width 68 height 105
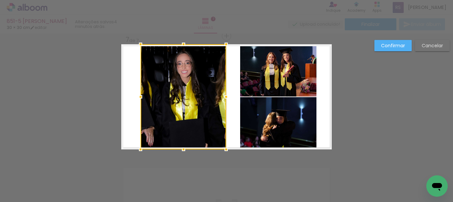
drag, startPoint x: 207, startPoint y: 100, endPoint x: 221, endPoint y: 103, distance: 14.8
click at [225, 101] on div at bounding box center [226, 96] width 13 height 13
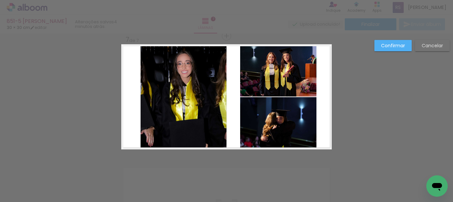
click at [147, 97] on quentale-photo at bounding box center [184, 96] width 86 height 105
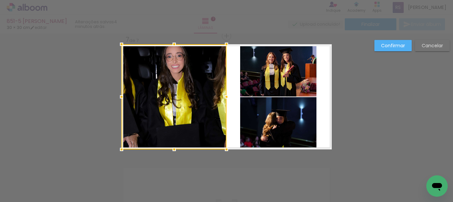
drag, startPoint x: 141, startPoint y: 94, endPoint x: 122, endPoint y: 92, distance: 19.1
click at [122, 92] on div at bounding box center [121, 96] width 13 height 13
drag, startPoint x: 392, startPoint y: 44, endPoint x: 361, endPoint y: 54, distance: 32.5
click at [0, 0] on slot "Confirmar" at bounding box center [0, 0] width 0 height 0
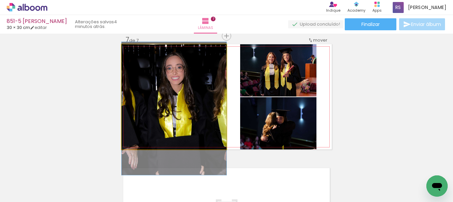
drag, startPoint x: 201, startPoint y: 82, endPoint x: 198, endPoint y: 91, distance: 9.6
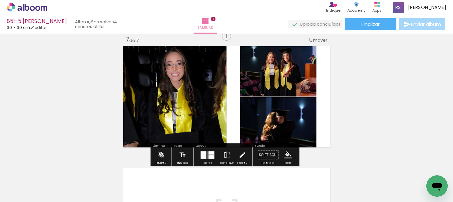
click at [288, 153] on iron-icon "color picker" at bounding box center [288, 155] width 7 height 7
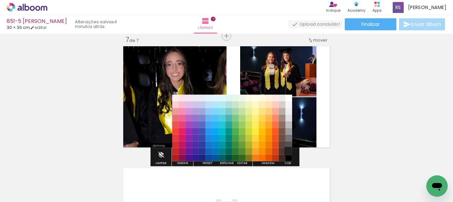
click at [291, 151] on paper-item "#212121" at bounding box center [289, 151] width 7 height 7
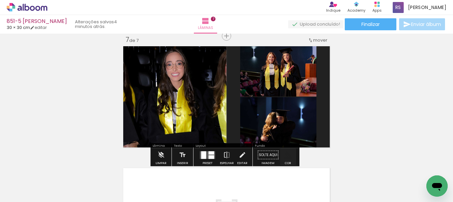
click at [286, 157] on iron-icon "color picker" at bounding box center [288, 155] width 7 height 7
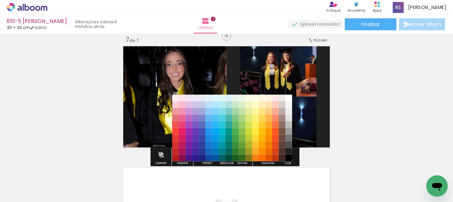
click at [286, 158] on paper-item "#000000" at bounding box center [289, 158] width 7 height 7
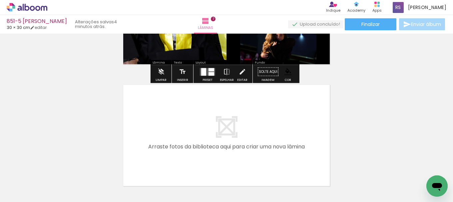
scroll to position [841, 0]
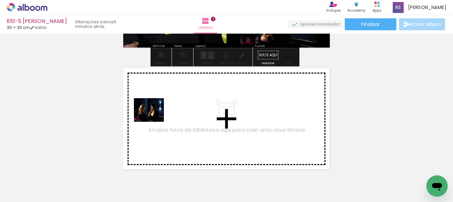
drag, startPoint x: 71, startPoint y: 174, endPoint x: 154, endPoint y: 118, distance: 99.5
click at [154, 118] on quentale-workspace at bounding box center [226, 101] width 453 height 202
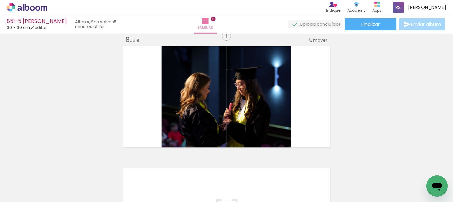
scroll to position [0, 1956]
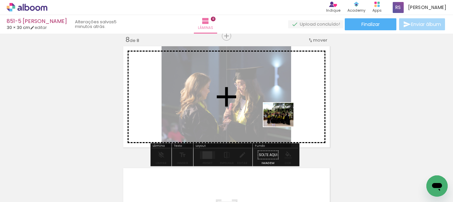
drag, startPoint x: 428, startPoint y: 173, endPoint x: 284, endPoint y: 123, distance: 153.2
click at [284, 123] on quentale-workspace at bounding box center [226, 101] width 453 height 202
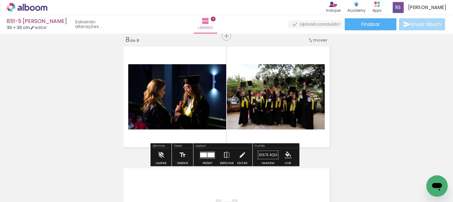
scroll to position [0, 1919]
click at [205, 154] on div at bounding box center [203, 155] width 7 height 5
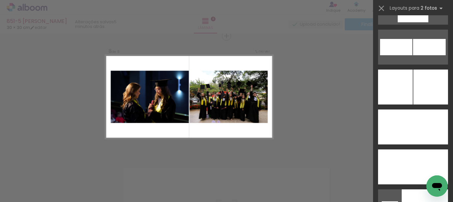
scroll to position [2919, 0]
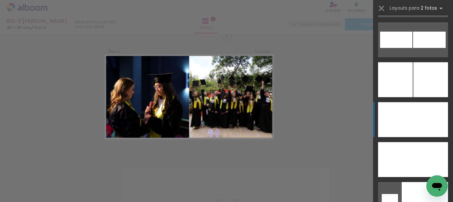
click at [414, 97] on div at bounding box center [431, 79] width 35 height 35
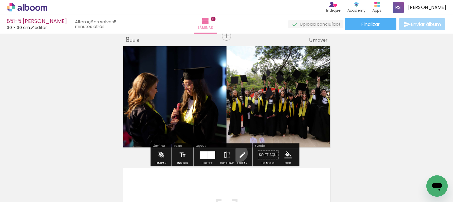
click at [239, 153] on iron-icon at bounding box center [242, 155] width 7 height 13
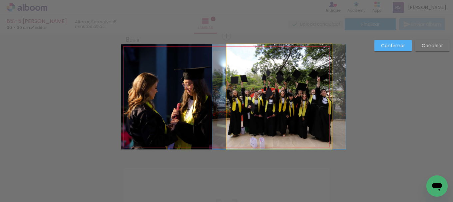
click at [251, 126] on quentale-photo at bounding box center [279, 96] width 105 height 105
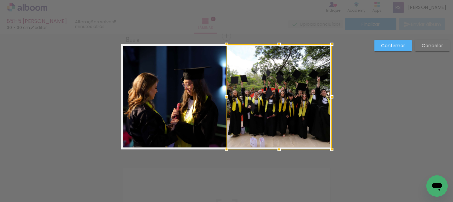
click at [0, 0] on slot "Confirmar" at bounding box center [0, 0] width 0 height 0
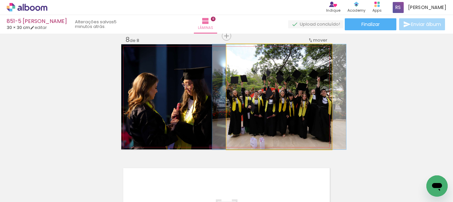
click at [275, 114] on quentale-photo at bounding box center [279, 96] width 105 height 105
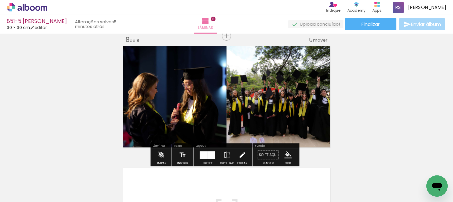
click at [241, 152] on iron-icon at bounding box center [242, 155] width 7 height 13
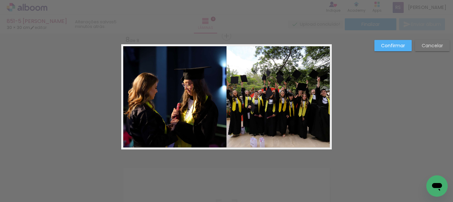
drag, startPoint x: 276, startPoint y: 119, endPoint x: 273, endPoint y: 124, distance: 5.4
click at [275, 120] on quentale-photo at bounding box center [279, 96] width 105 height 105
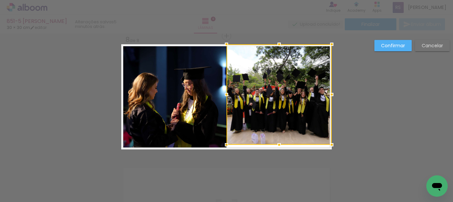
drag, startPoint x: 275, startPoint y: 147, endPoint x: 275, endPoint y: 143, distance: 4.7
click at [275, 143] on div at bounding box center [279, 144] width 13 height 13
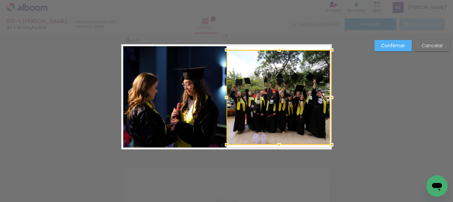
drag, startPoint x: 278, startPoint y: 44, endPoint x: 276, endPoint y: 50, distance: 5.9
click at [276, 50] on div at bounding box center [279, 49] width 13 height 13
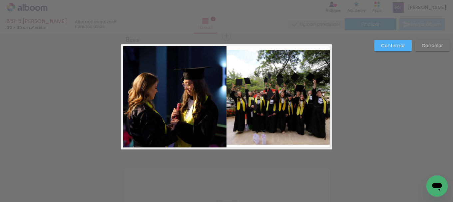
click at [0, 0] on slot "Confirmar" at bounding box center [0, 0] width 0 height 0
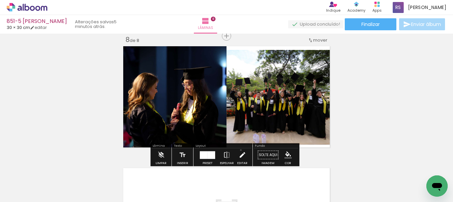
click at [239, 150] on iron-icon at bounding box center [242, 155] width 7 height 13
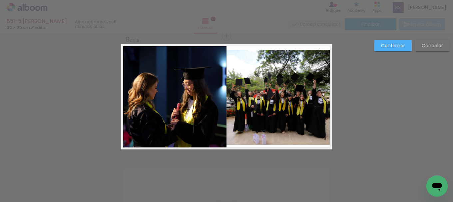
click at [255, 129] on quentale-photo at bounding box center [279, 97] width 105 height 95
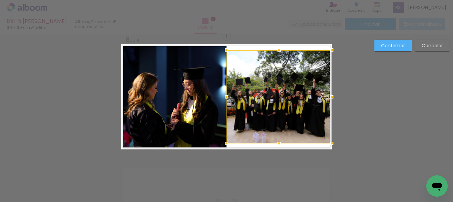
click at [273, 140] on div at bounding box center [279, 143] width 13 height 13
click at [0, 0] on slot "Confirmar" at bounding box center [0, 0] width 0 height 0
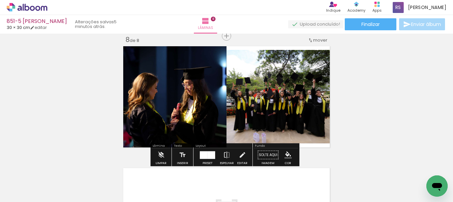
click at [288, 157] on iron-icon "color picker" at bounding box center [288, 155] width 7 height 7
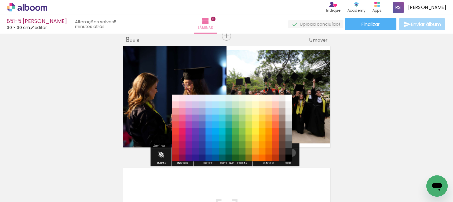
click at [290, 153] on paper-item "#212121" at bounding box center [289, 151] width 7 height 7
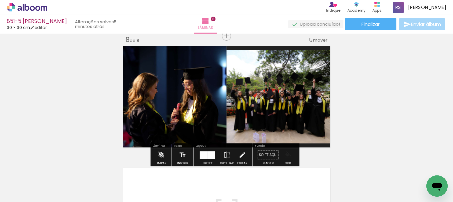
click at [285, 157] on iron-icon "color picker" at bounding box center [288, 155] width 7 height 7
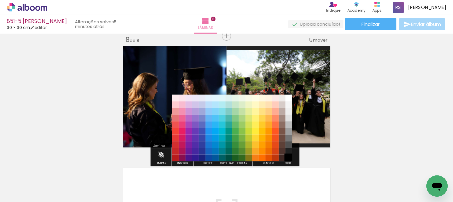
click at [287, 157] on paper-item "#000000" at bounding box center [289, 158] width 7 height 7
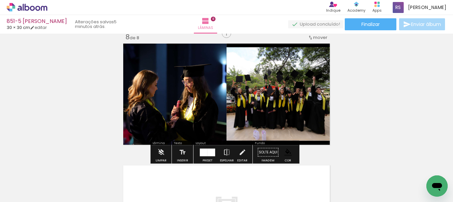
scroll to position [863, 0]
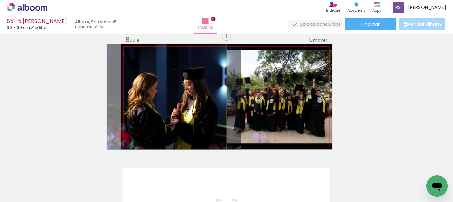
click at [161, 101] on quentale-photo at bounding box center [173, 96] width 105 height 105
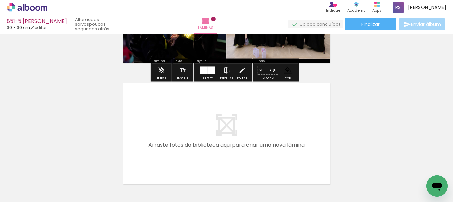
scroll to position [963, 0]
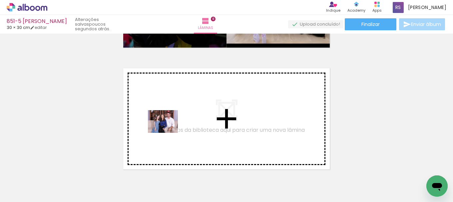
drag, startPoint x: 110, startPoint y: 178, endPoint x: 178, endPoint y: 124, distance: 86.1
click at [178, 124] on quentale-workspace at bounding box center [226, 101] width 453 height 202
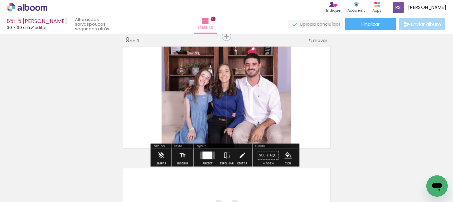
scroll to position [985, 0]
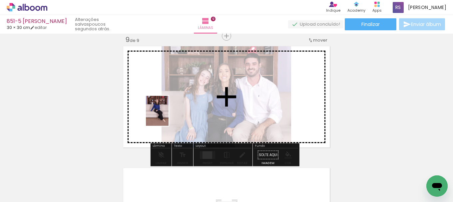
drag, startPoint x: 71, startPoint y: 179, endPoint x: 183, endPoint y: 112, distance: 130.7
click at [167, 115] on quentale-workspace at bounding box center [226, 101] width 453 height 202
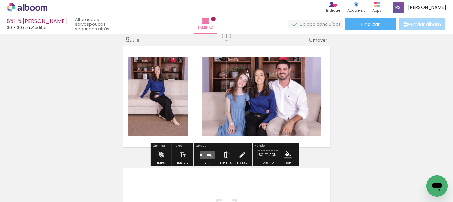
click at [209, 156] on quentale-layouter at bounding box center [207, 155] width 15 height 8
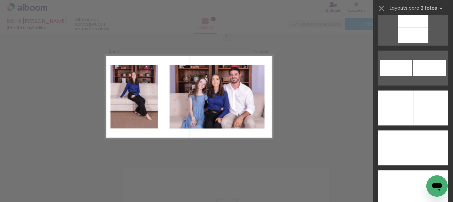
scroll to position [3072, 0]
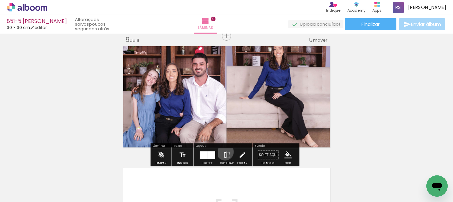
click at [224, 152] on iron-icon at bounding box center [226, 155] width 7 height 13
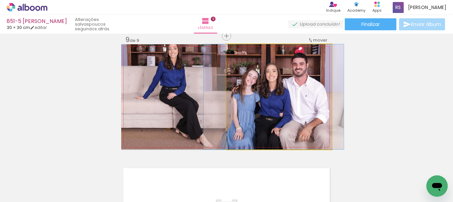
drag, startPoint x: 291, startPoint y: 116, endPoint x: 286, endPoint y: 117, distance: 5.4
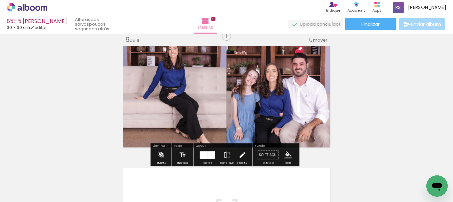
click at [240, 154] on iron-icon at bounding box center [242, 155] width 7 height 13
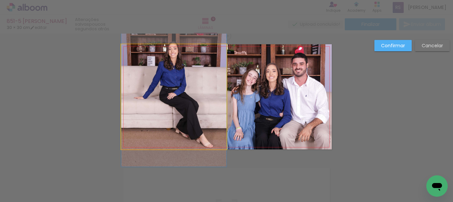
click at [152, 107] on quentale-photo at bounding box center [173, 96] width 105 height 105
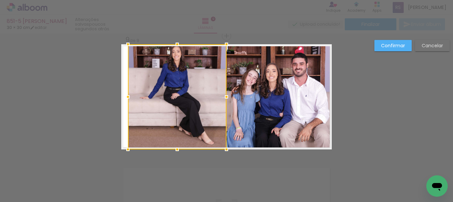
drag, startPoint x: 119, startPoint y: 94, endPoint x: 153, endPoint y: 103, distance: 35.1
click at [126, 94] on div at bounding box center [127, 96] width 13 height 13
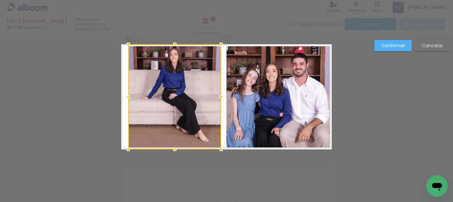
drag, startPoint x: 225, startPoint y: 99, endPoint x: 219, endPoint y: 98, distance: 5.4
click at [219, 98] on div at bounding box center [221, 96] width 13 height 13
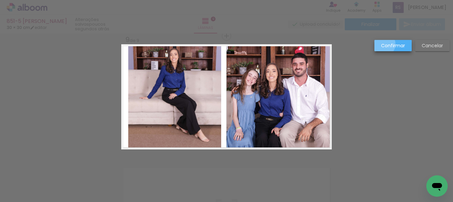
click at [0, 0] on slot "Confirmar" at bounding box center [0, 0] width 0 height 0
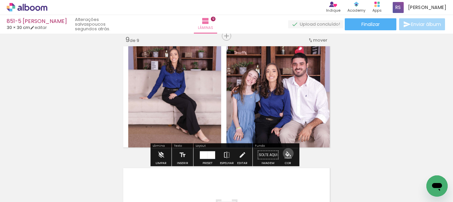
click at [286, 154] on iron-icon "color picker" at bounding box center [288, 155] width 7 height 7
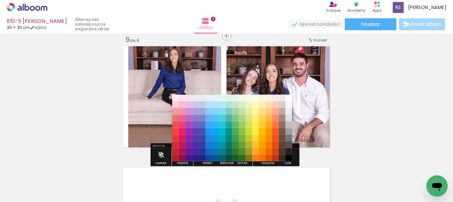
click at [289, 151] on paper-item "#212121" at bounding box center [289, 151] width 7 height 7
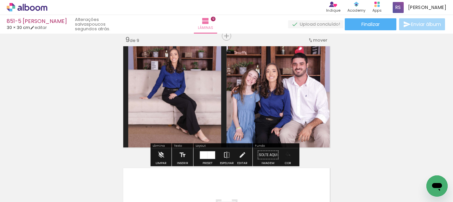
click at [287, 155] on iron-icon "color picker" at bounding box center [288, 155] width 7 height 7
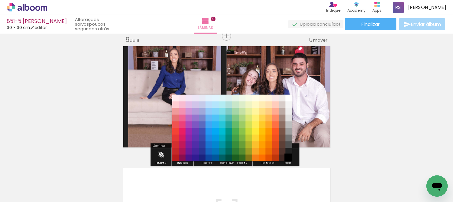
click at [288, 158] on paper-item "#000000" at bounding box center [289, 158] width 7 height 7
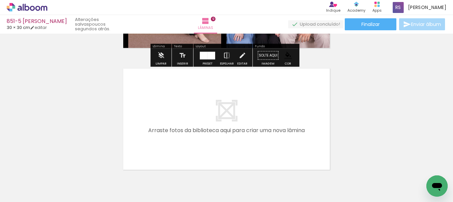
scroll to position [1085, 0]
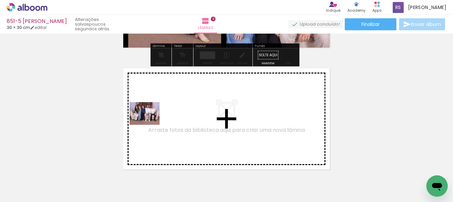
drag, startPoint x: 67, startPoint y: 183, endPoint x: 150, endPoint y: 122, distance: 102.6
click at [150, 122] on quentale-workspace at bounding box center [226, 101] width 453 height 202
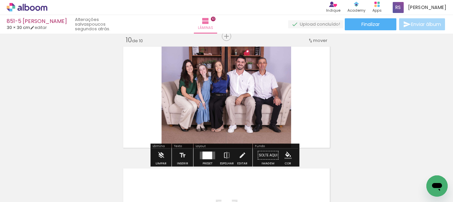
scroll to position [1107, 0]
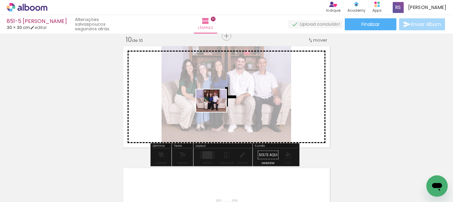
drag, startPoint x: 73, startPoint y: 181, endPoint x: 216, endPoint y: 110, distance: 160.2
click at [216, 110] on quentale-workspace at bounding box center [226, 101] width 453 height 202
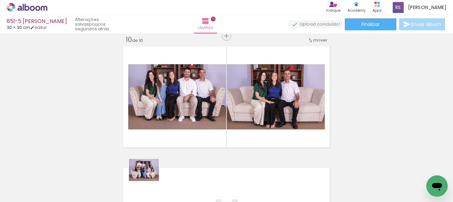
drag, startPoint x: 144, startPoint y: 180, endPoint x: 149, endPoint y: 179, distance: 5.4
click at [149, 179] on div at bounding box center [141, 179] width 33 height 25
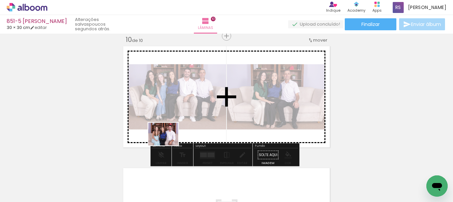
drag, startPoint x: 104, startPoint y: 186, endPoint x: 182, endPoint y: 134, distance: 93.3
click at [185, 131] on quentale-workspace at bounding box center [226, 101] width 453 height 202
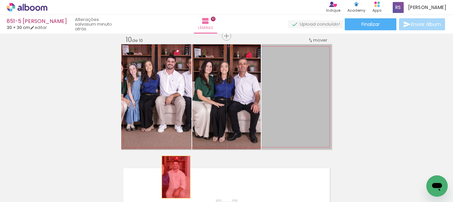
drag, startPoint x: 292, startPoint y: 117, endPoint x: 171, endPoint y: 179, distance: 136.3
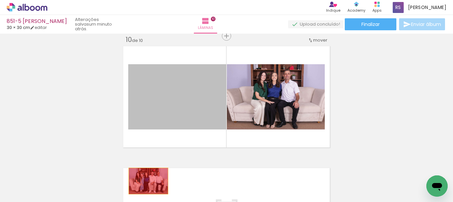
drag, startPoint x: 154, startPoint y: 154, endPoint x: 146, endPoint y: 183, distance: 30.5
click at [146, 182] on quentale-workspace at bounding box center [226, 101] width 453 height 202
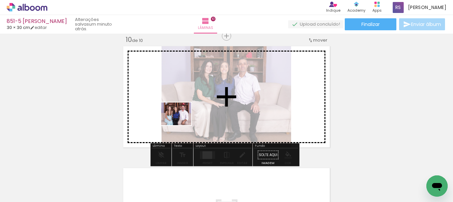
drag, startPoint x: 143, startPoint y: 183, endPoint x: 203, endPoint y: 146, distance: 70.1
click at [184, 120] on quentale-workspace at bounding box center [226, 101] width 453 height 202
